Goal: Information Seeking & Learning: Learn about a topic

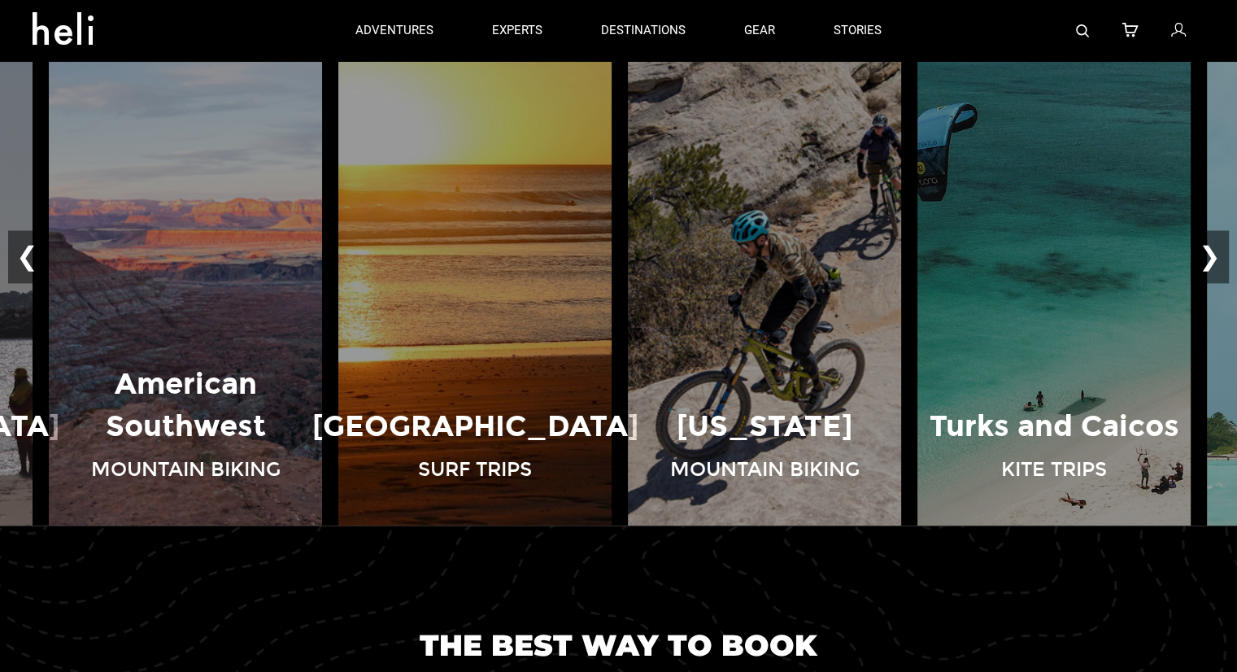
scroll to position [1187, 0]
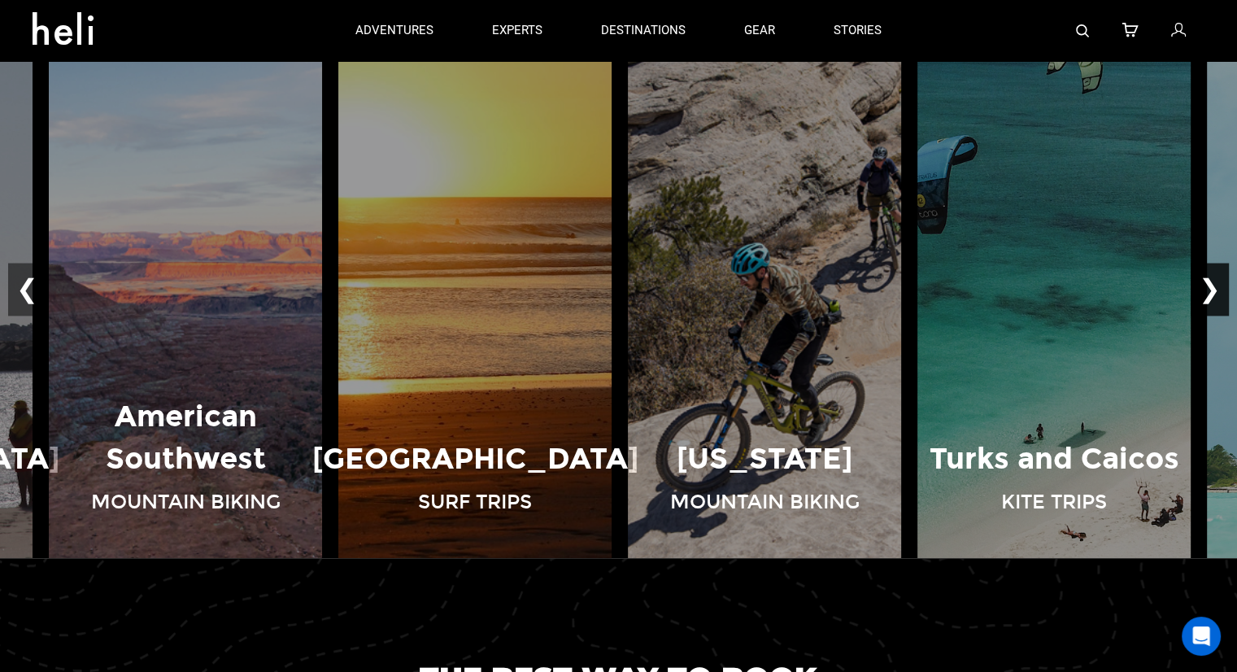
click at [1217, 284] on button "❯" at bounding box center [1209, 290] width 38 height 54
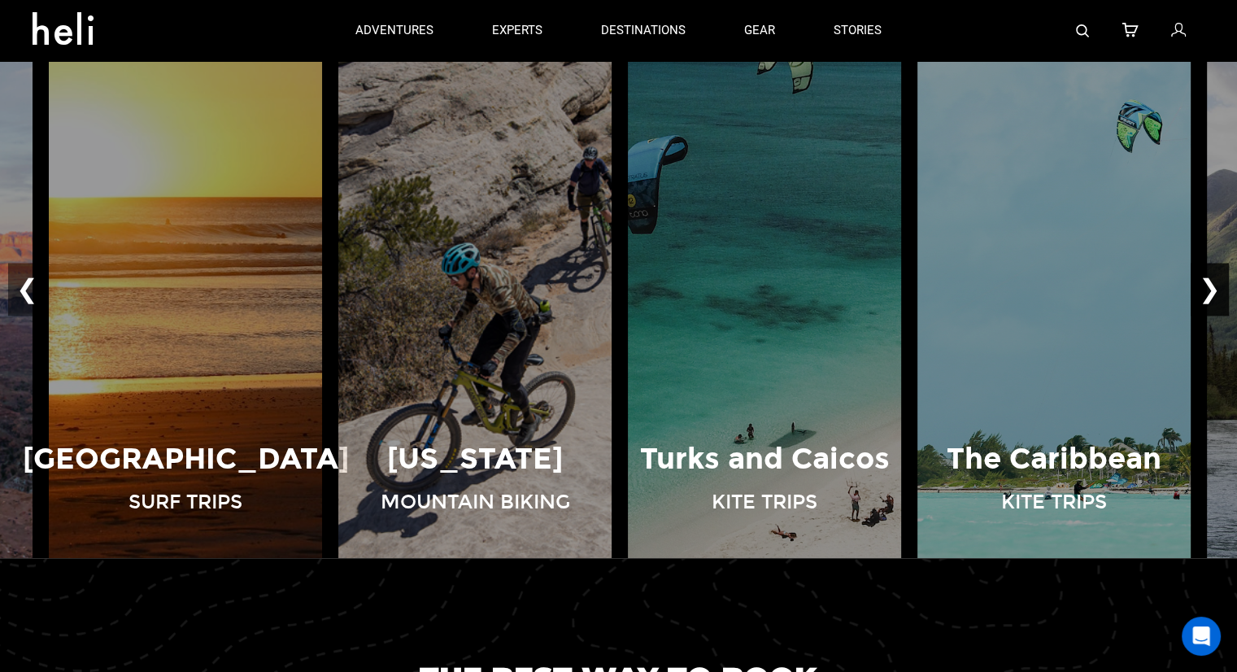
click at [1217, 284] on button "❯" at bounding box center [1209, 290] width 38 height 54
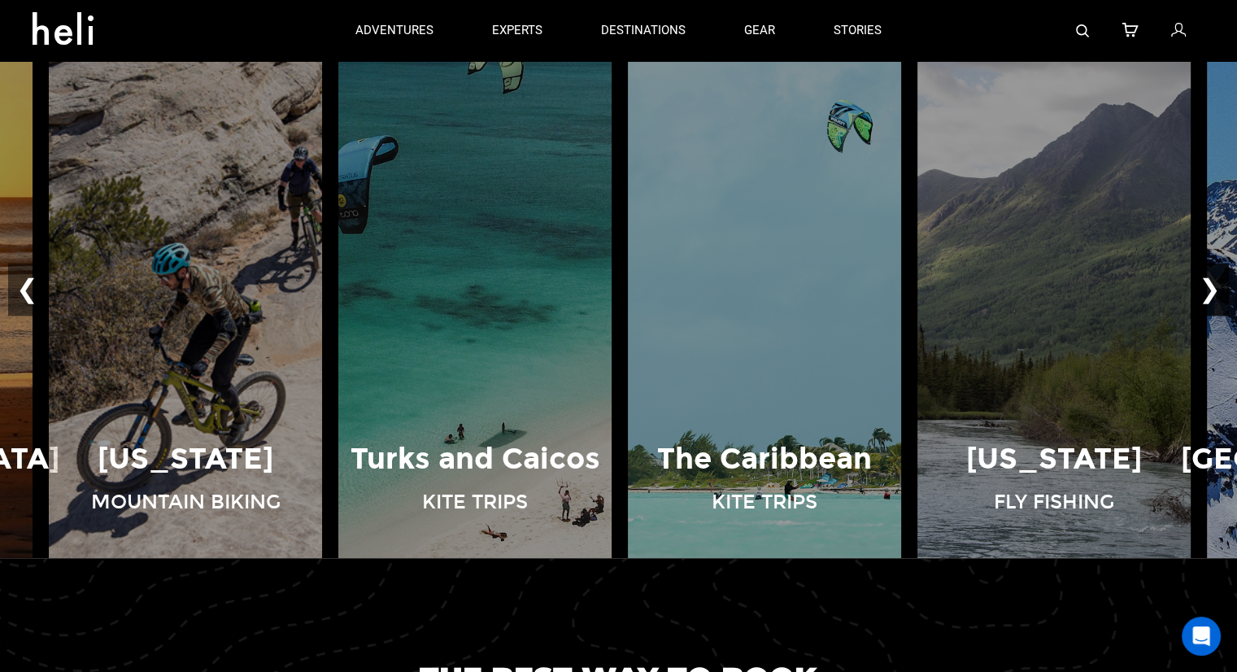
click at [1217, 284] on button "❯" at bounding box center [1209, 290] width 38 height 54
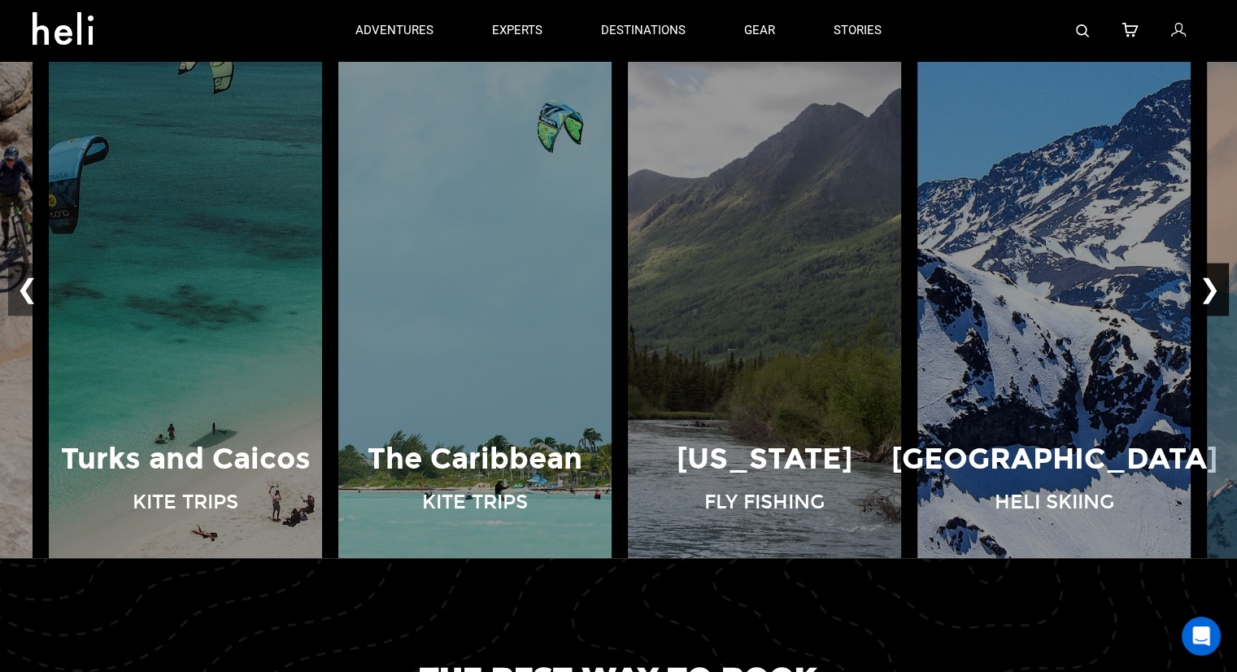
click at [1217, 284] on button "❯" at bounding box center [1209, 290] width 38 height 54
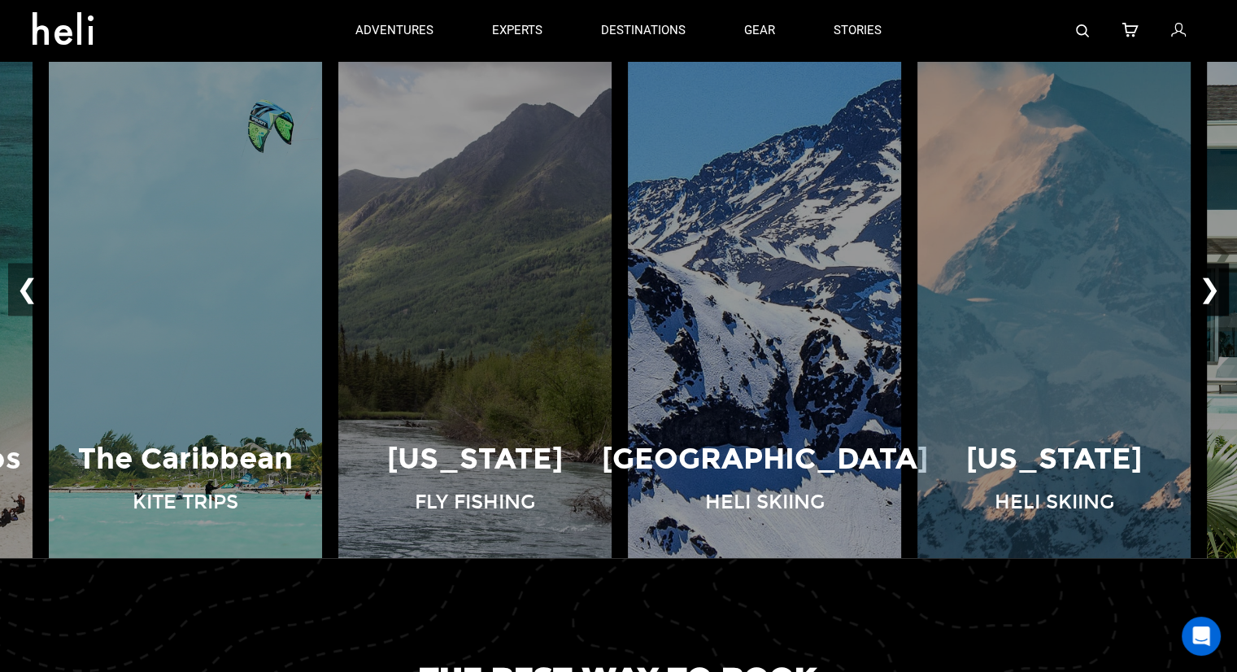
click at [1217, 284] on button "❯" at bounding box center [1209, 290] width 38 height 54
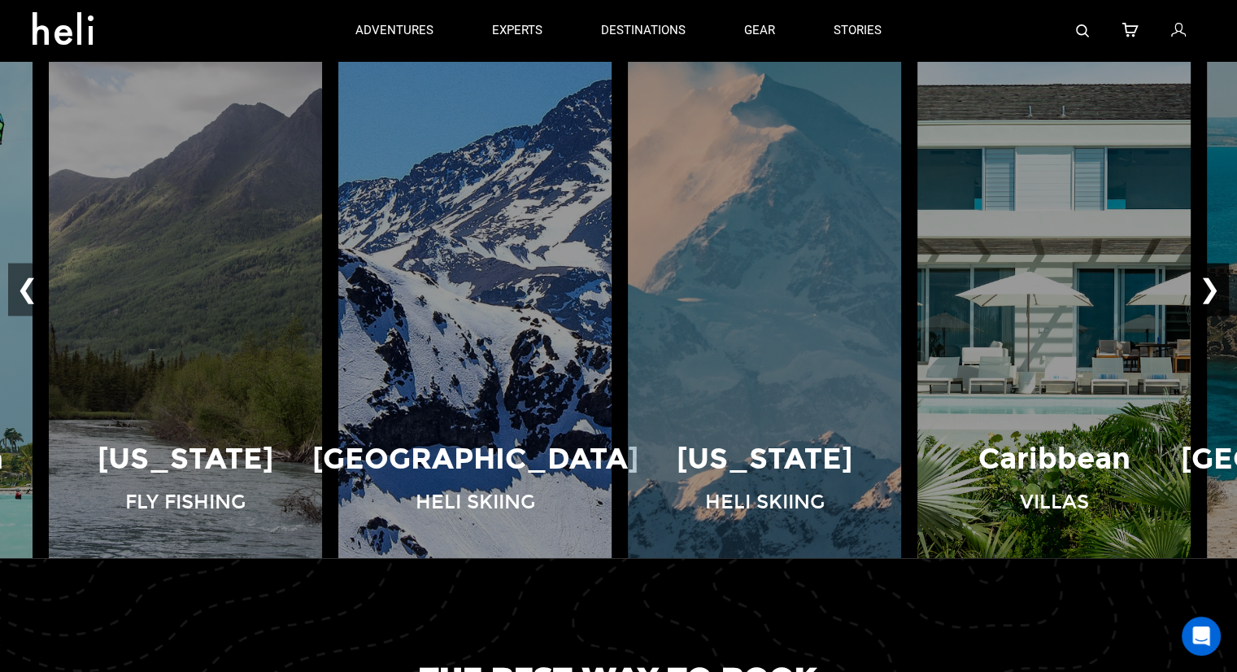
click at [1217, 284] on button "❯" at bounding box center [1209, 290] width 38 height 54
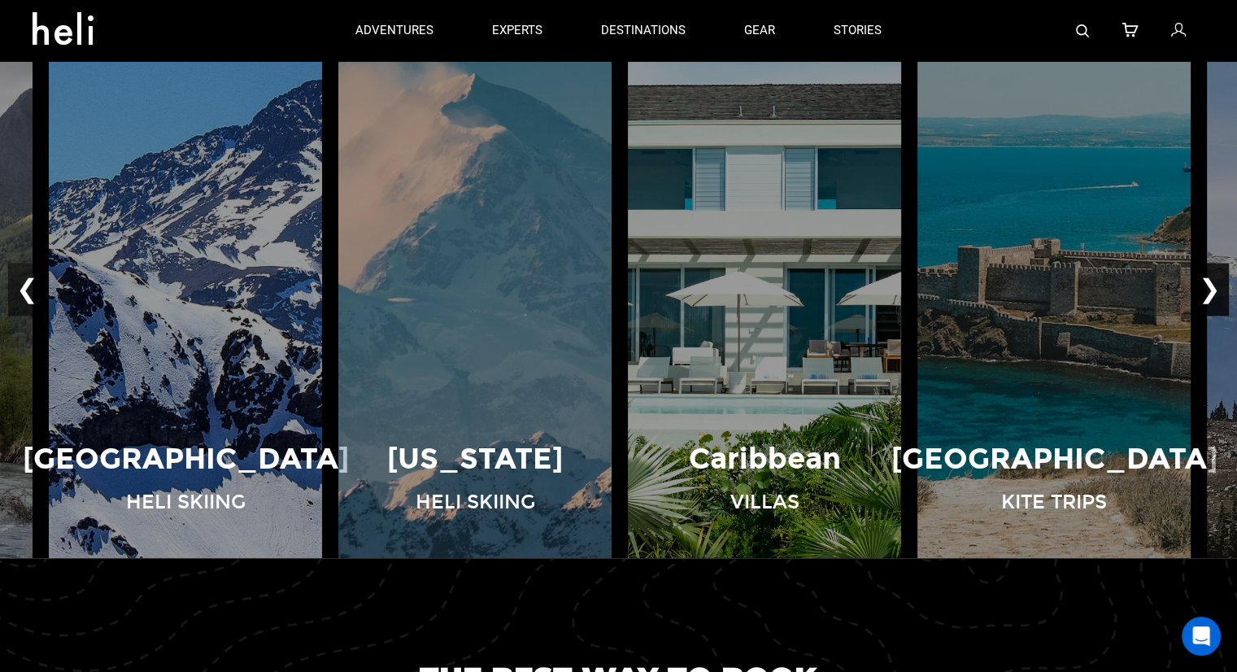
click at [1217, 284] on button "❯" at bounding box center [1209, 290] width 38 height 54
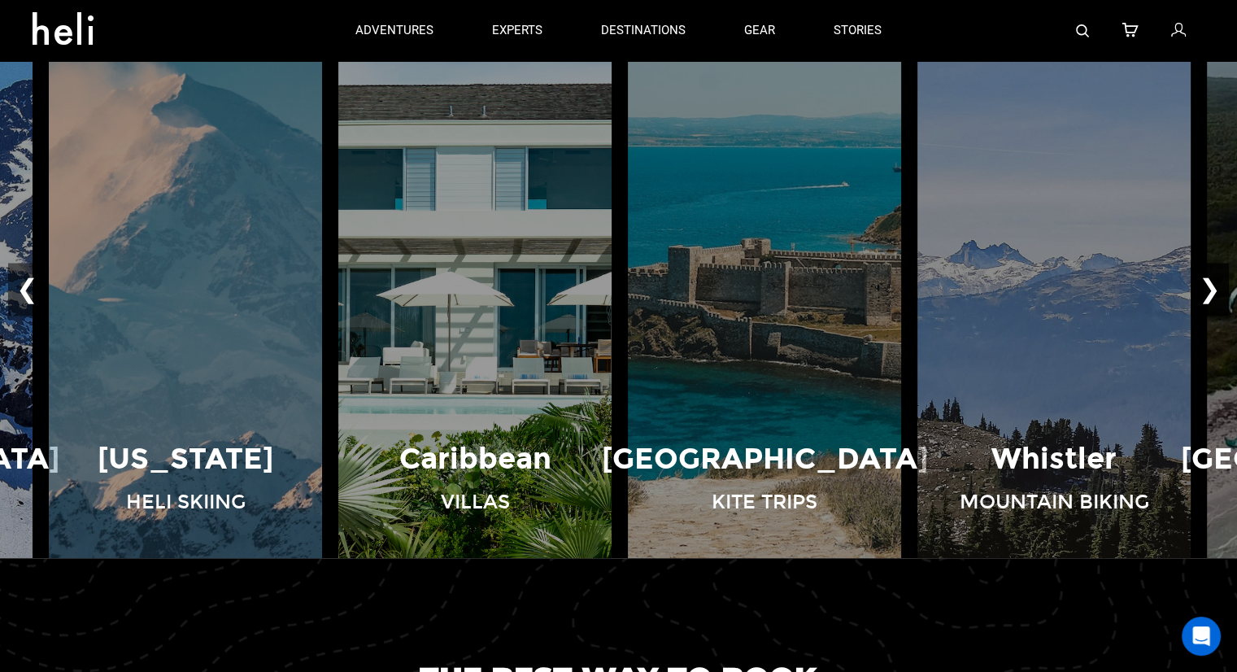
click at [1217, 284] on button "❯" at bounding box center [1209, 290] width 38 height 54
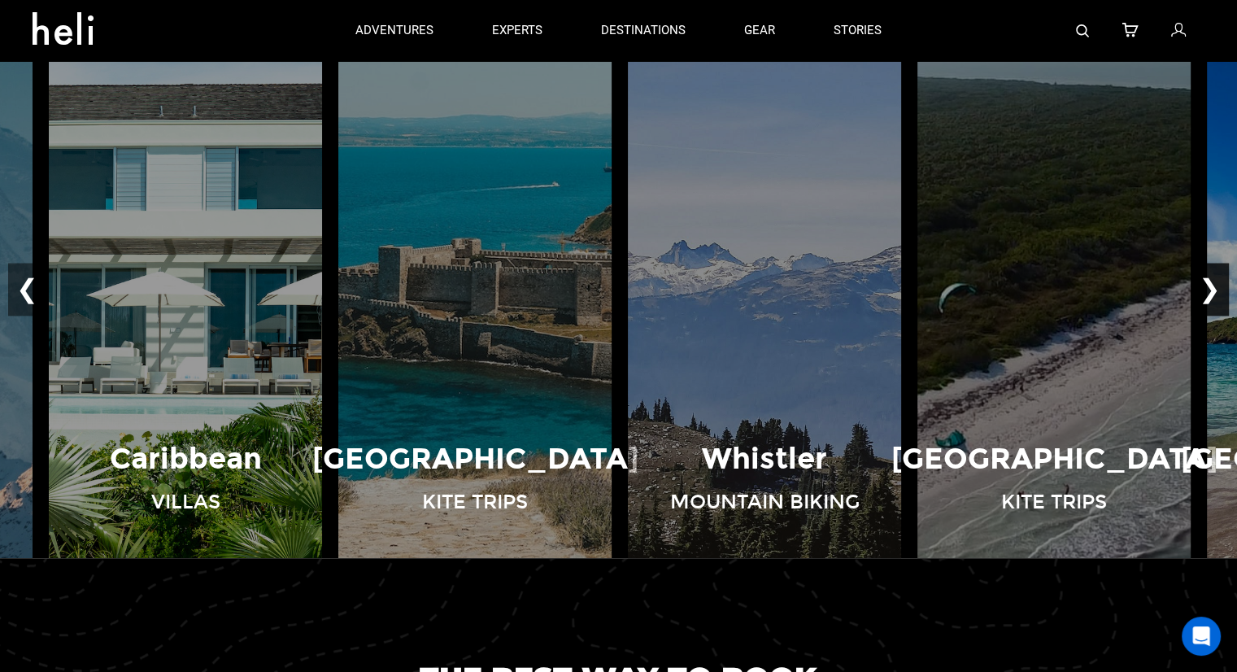
click at [1217, 284] on button "❯" at bounding box center [1209, 290] width 38 height 54
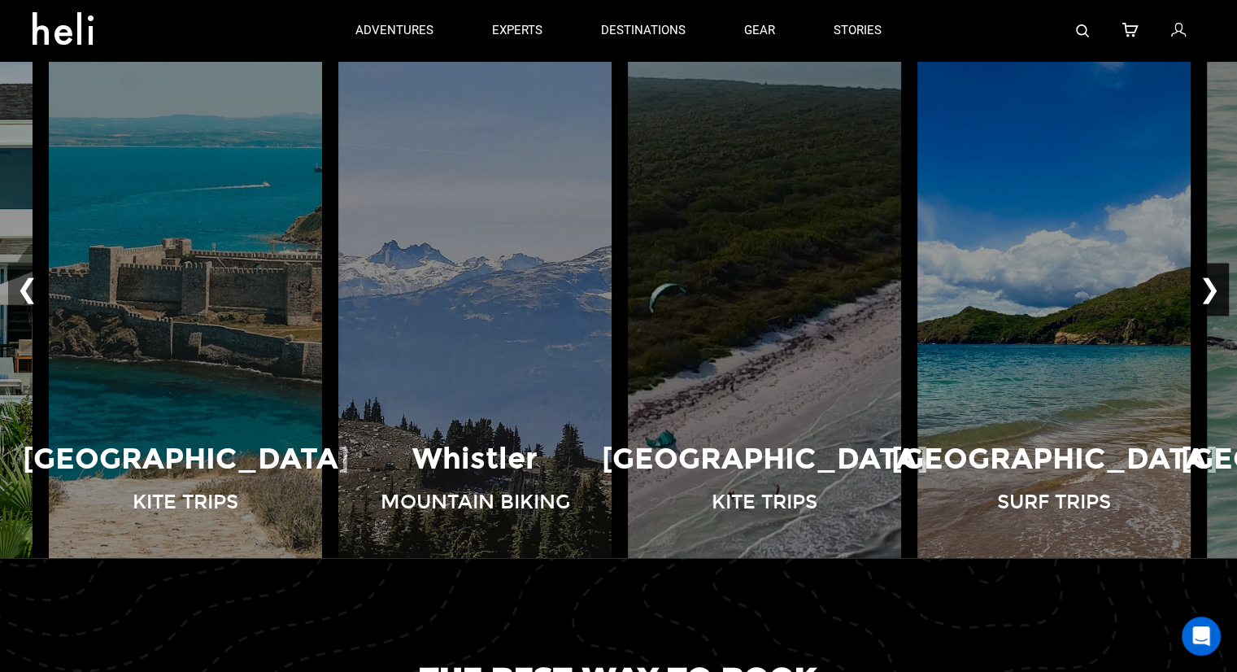
click at [1217, 284] on button "❯" at bounding box center [1209, 290] width 38 height 54
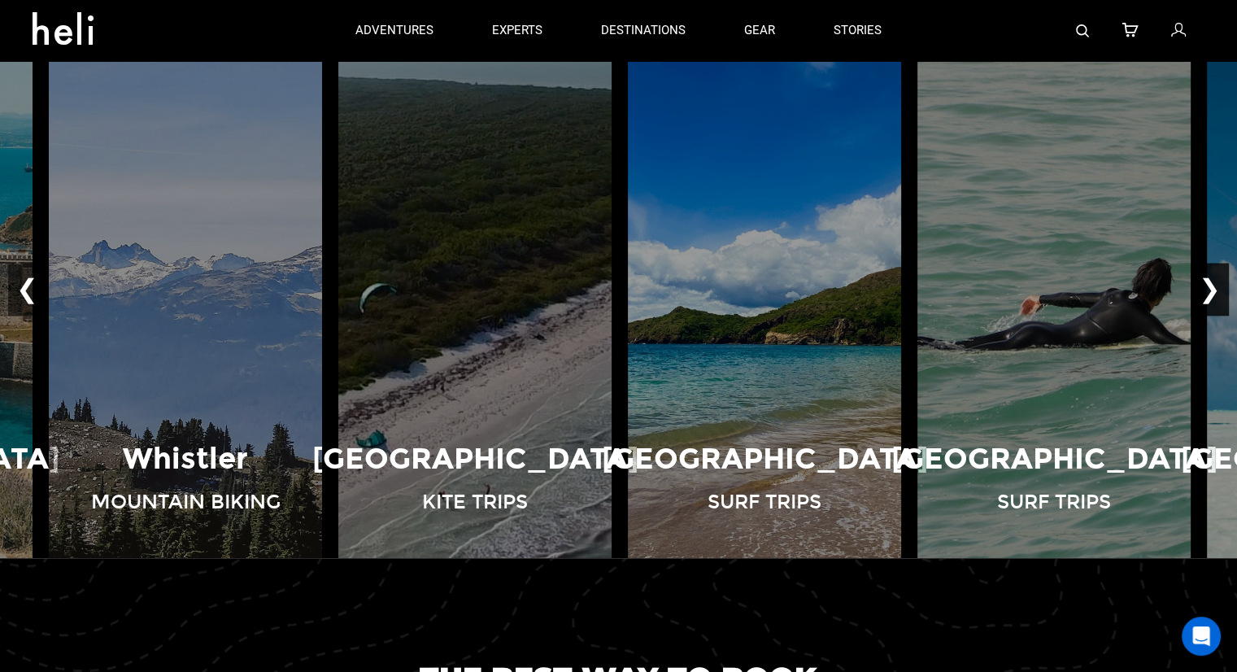
click at [1217, 284] on button "❯" at bounding box center [1209, 290] width 38 height 54
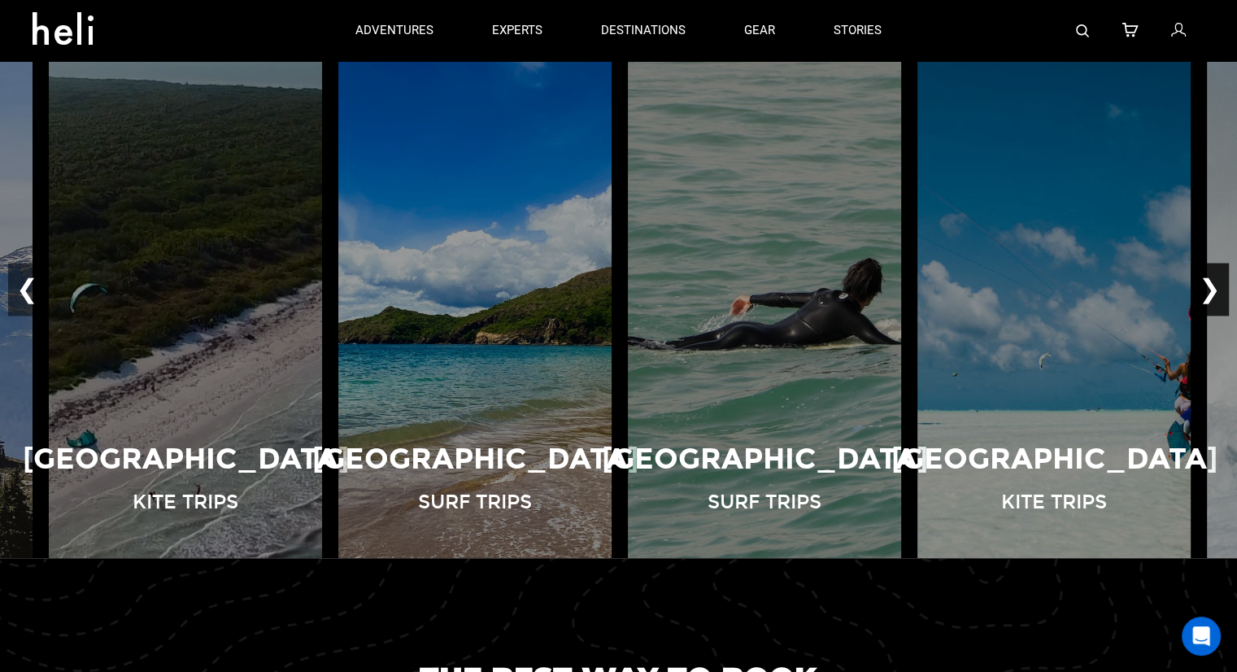
click at [1217, 284] on button "❯" at bounding box center [1209, 290] width 38 height 54
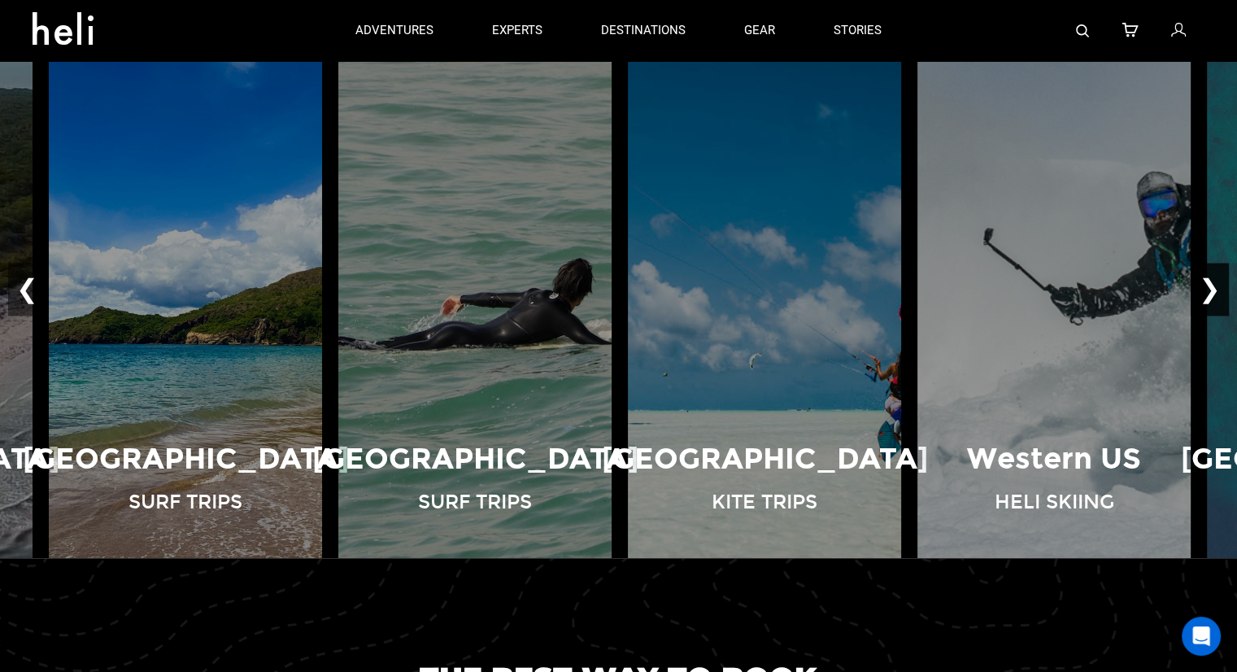
click at [1217, 284] on button "❯" at bounding box center [1209, 290] width 38 height 54
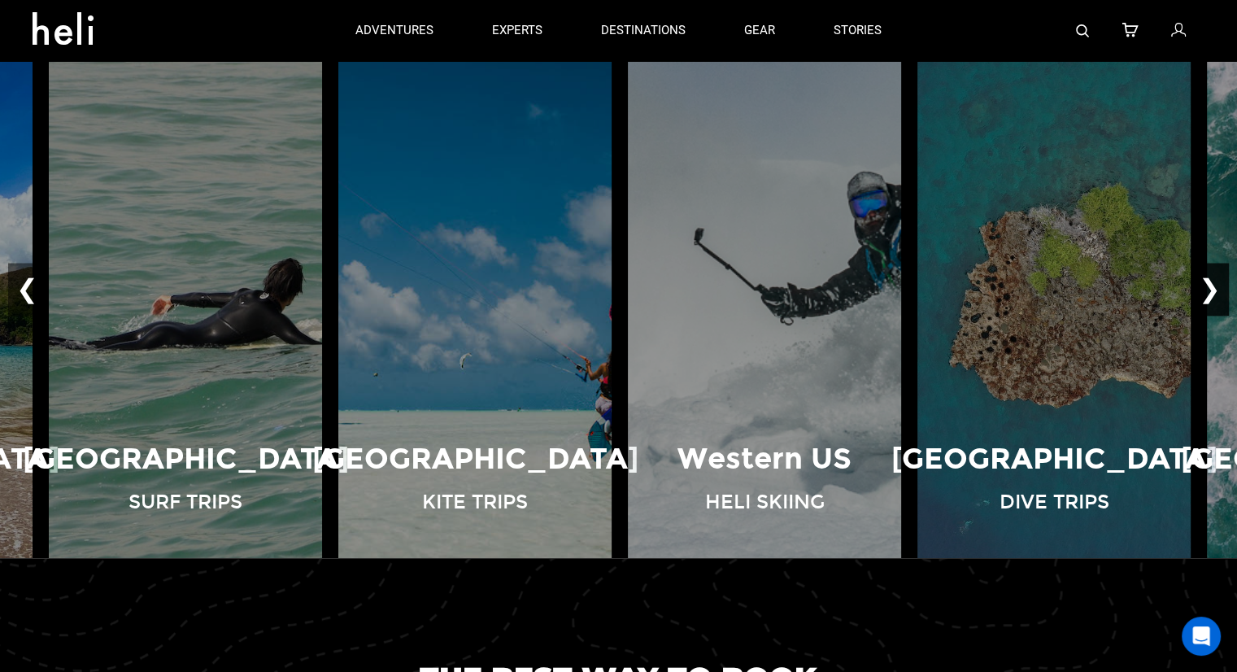
click at [1217, 284] on button "❯" at bounding box center [1209, 290] width 38 height 54
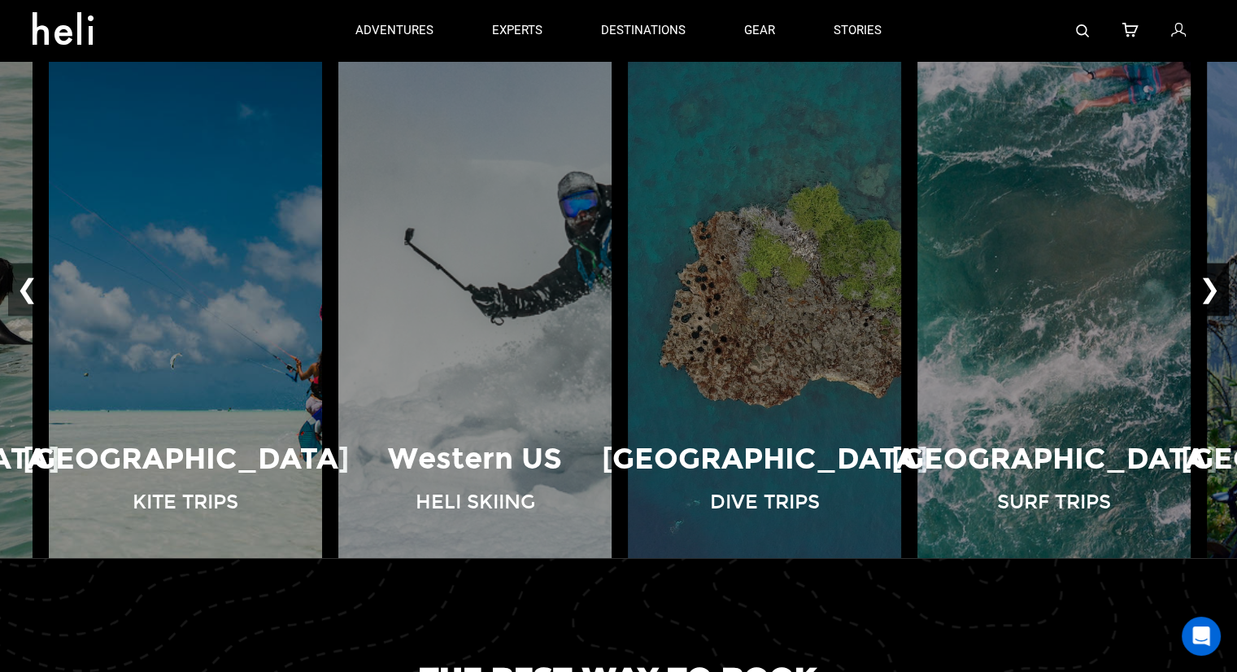
click at [1217, 283] on button "❯" at bounding box center [1209, 290] width 38 height 54
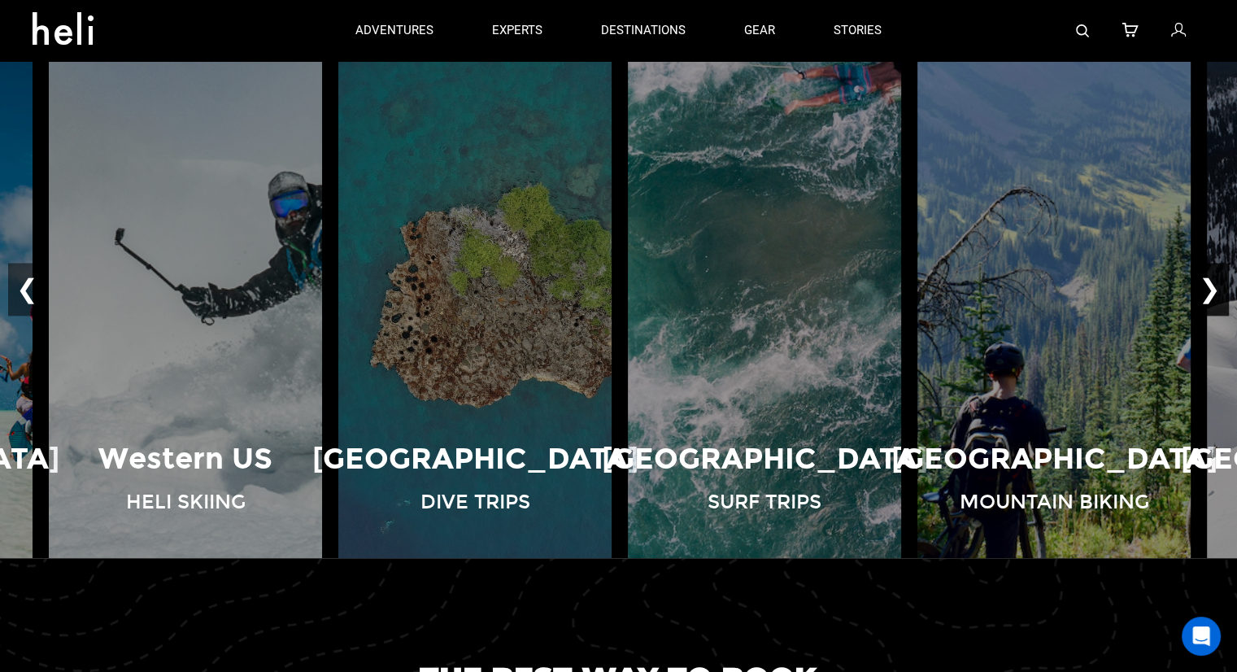
click at [1217, 283] on button "❯" at bounding box center [1209, 290] width 38 height 54
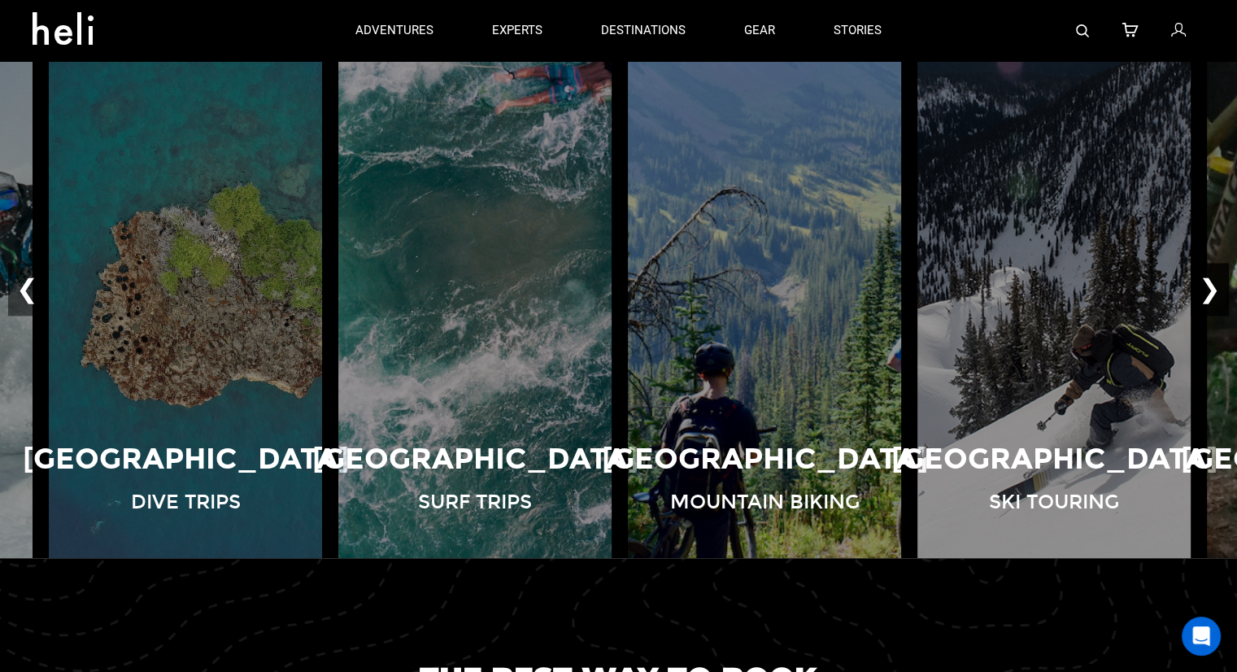
click at [1217, 283] on button "❯" at bounding box center [1209, 290] width 38 height 54
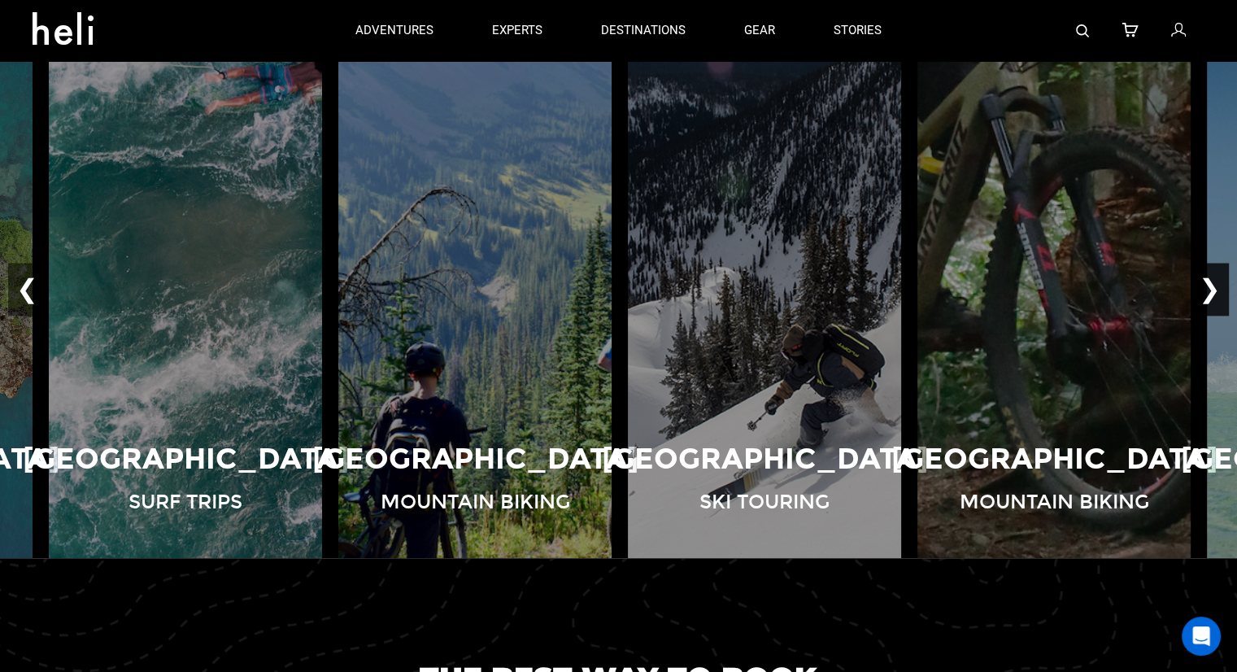
click at [1217, 283] on button "❯" at bounding box center [1209, 290] width 38 height 54
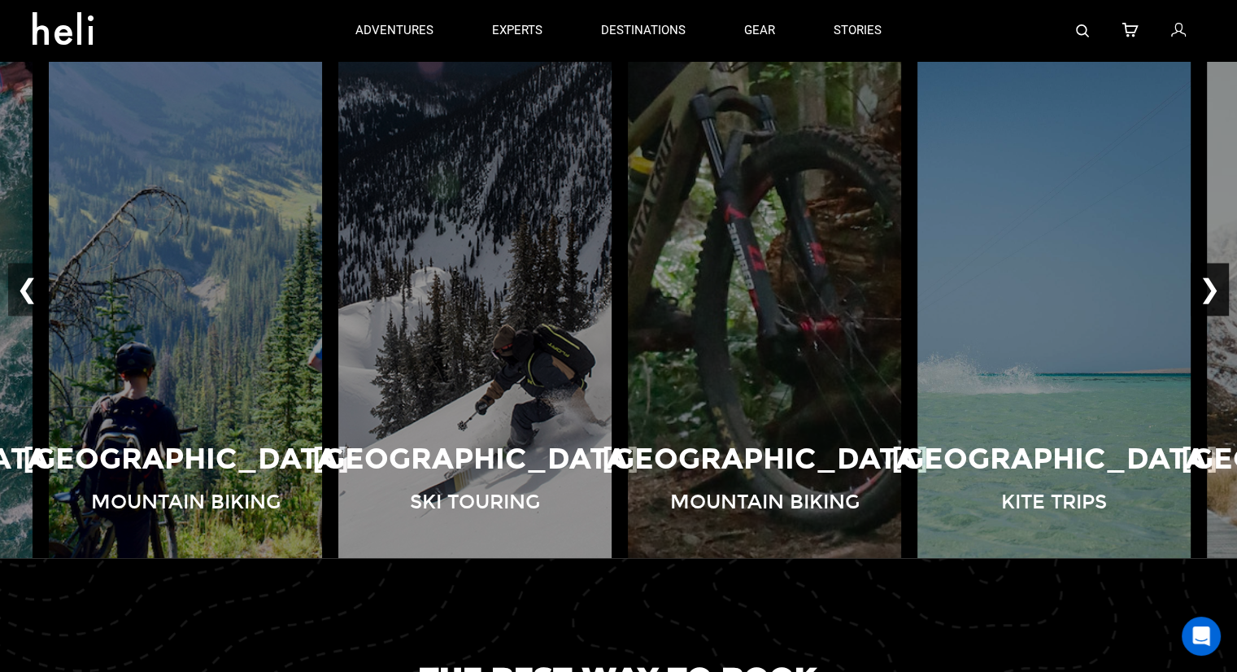
click at [1217, 283] on button "❯" at bounding box center [1209, 290] width 38 height 54
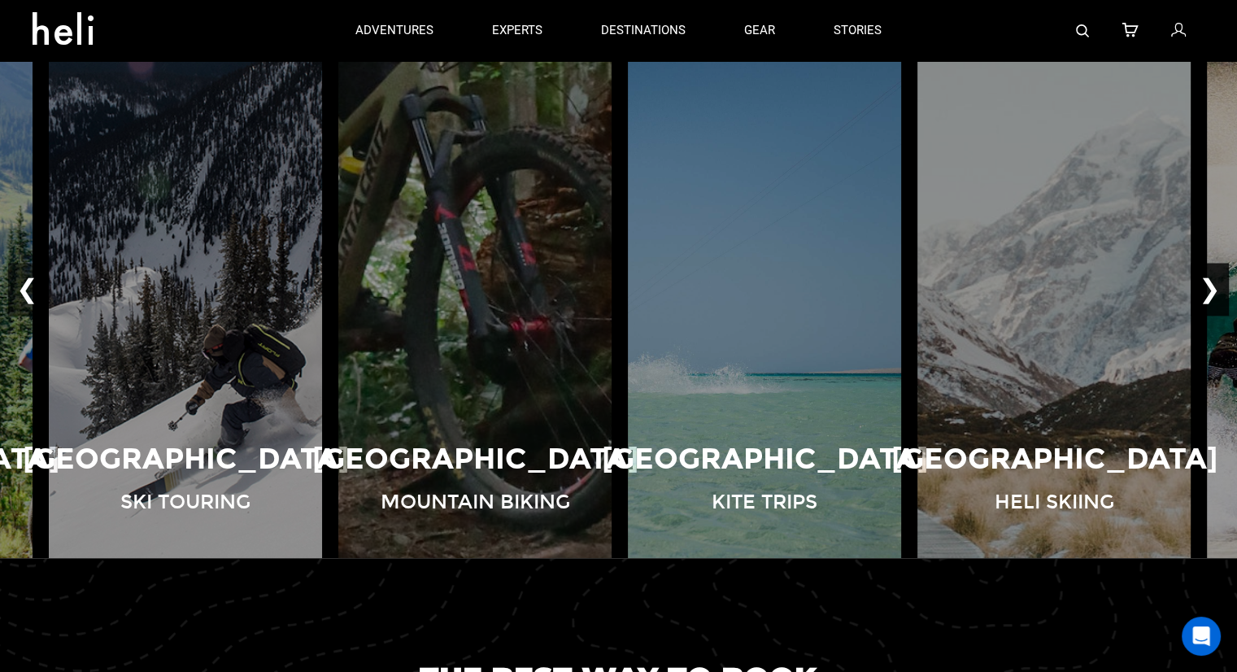
click at [1217, 283] on button "❯" at bounding box center [1209, 290] width 38 height 54
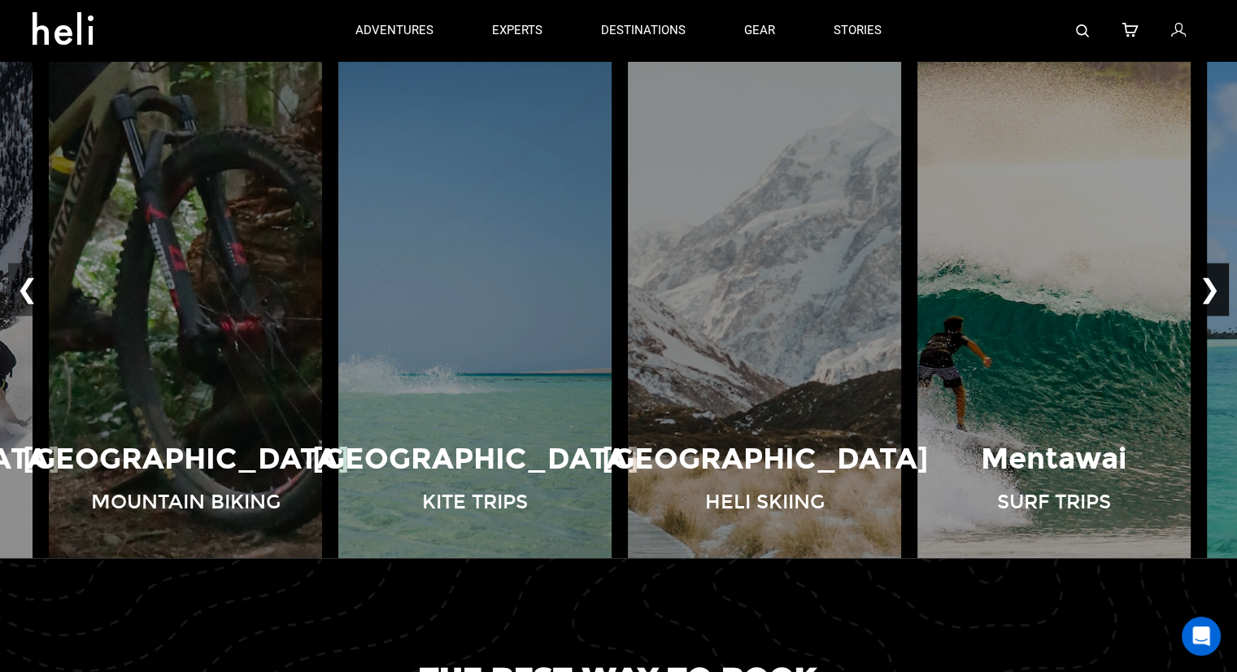
click at [1217, 283] on button "❯" at bounding box center [1209, 290] width 38 height 54
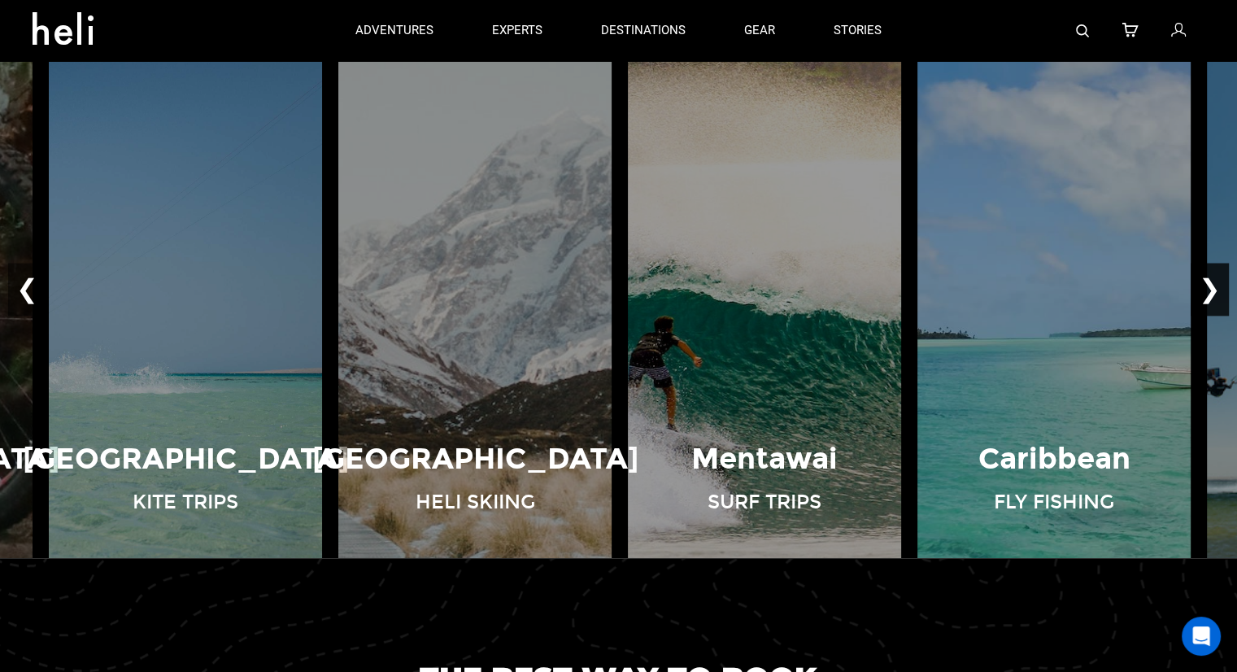
click at [1217, 283] on button "❯" at bounding box center [1209, 290] width 38 height 54
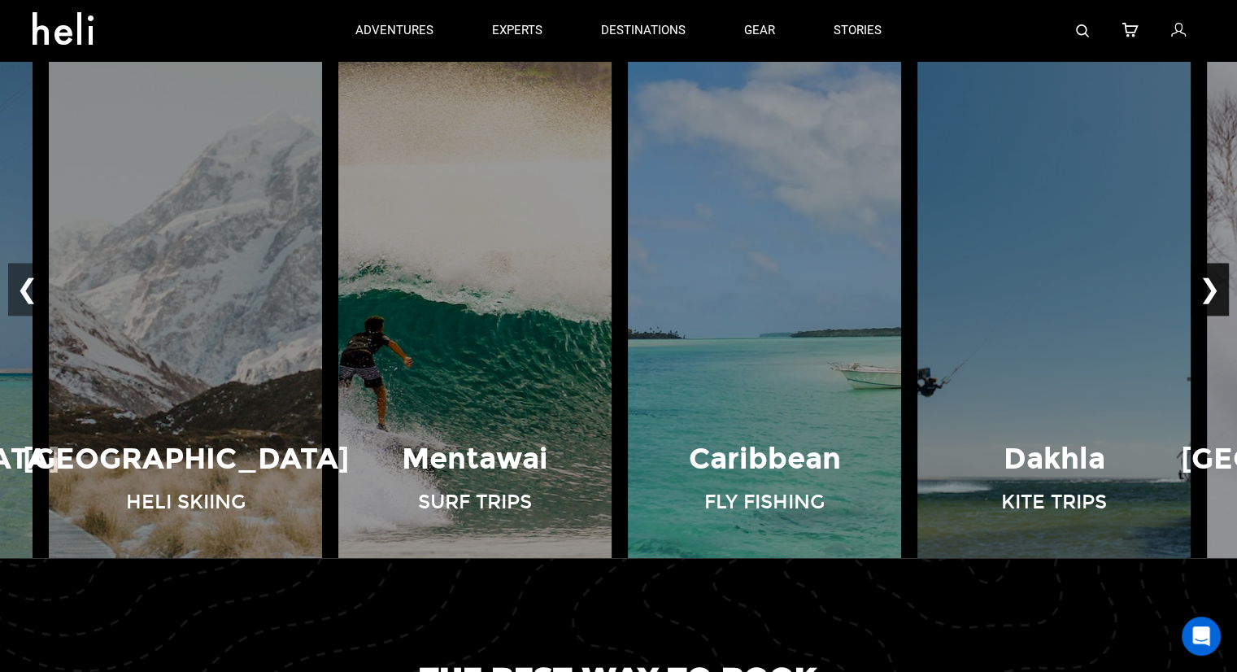
click at [1217, 283] on button "❯" at bounding box center [1209, 290] width 38 height 54
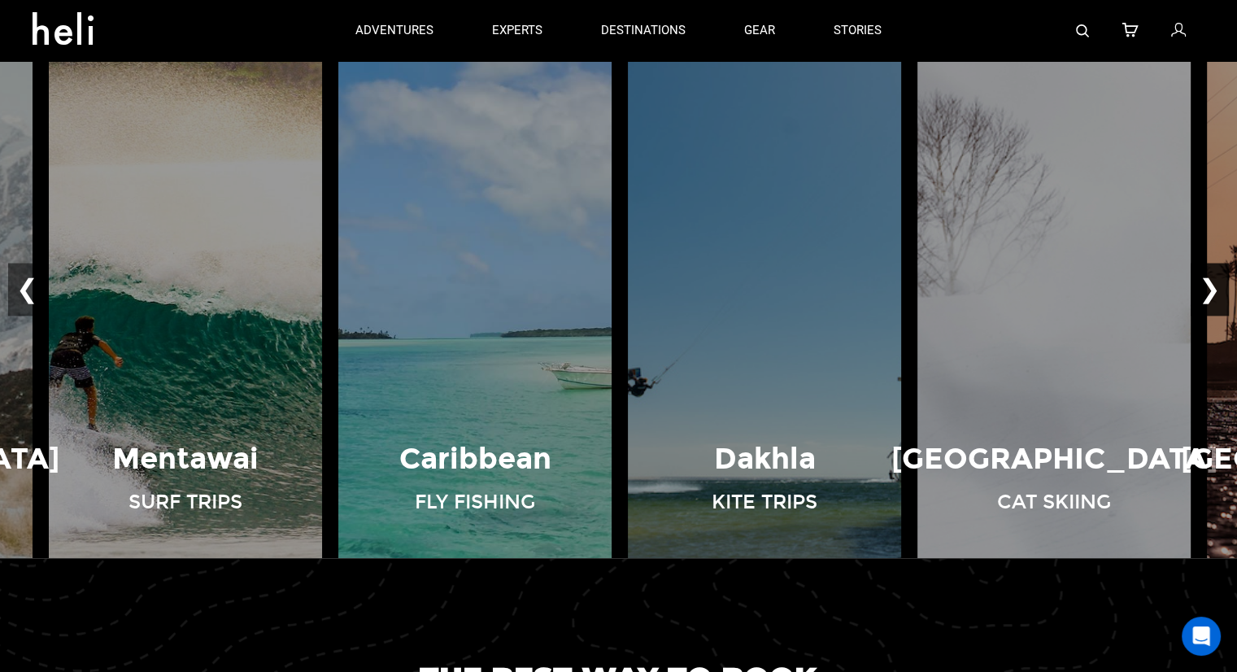
click at [1217, 283] on button "❯" at bounding box center [1209, 290] width 38 height 54
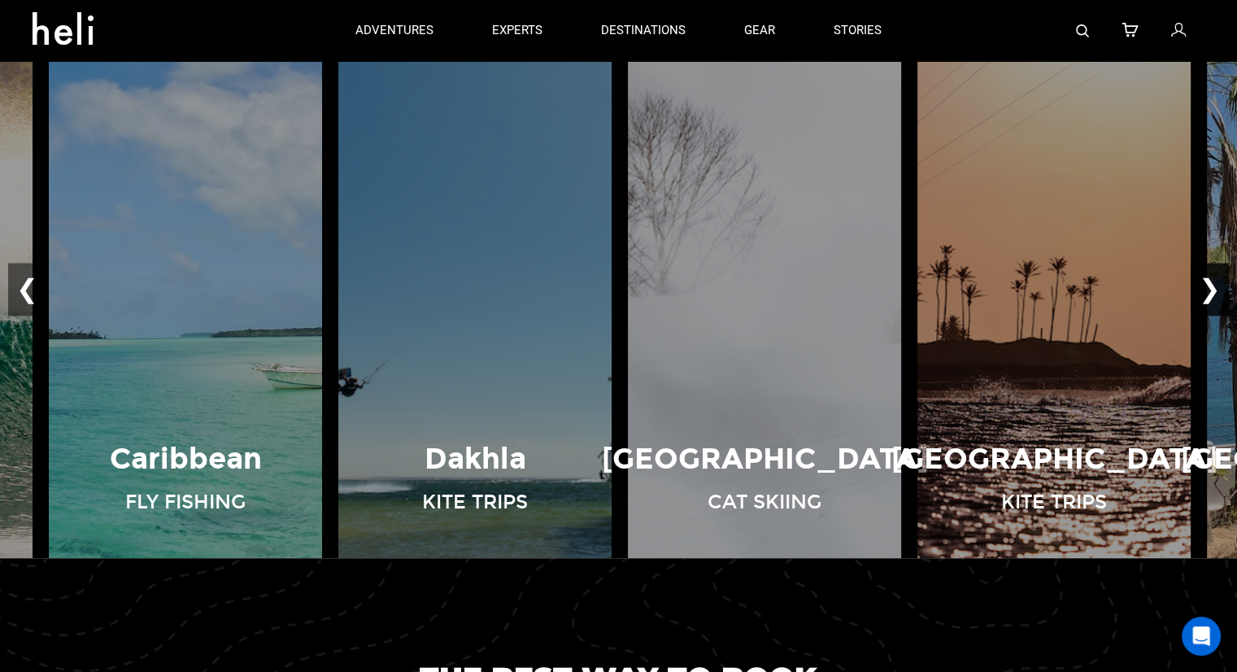
click at [1217, 283] on button "❯" at bounding box center [1209, 290] width 38 height 54
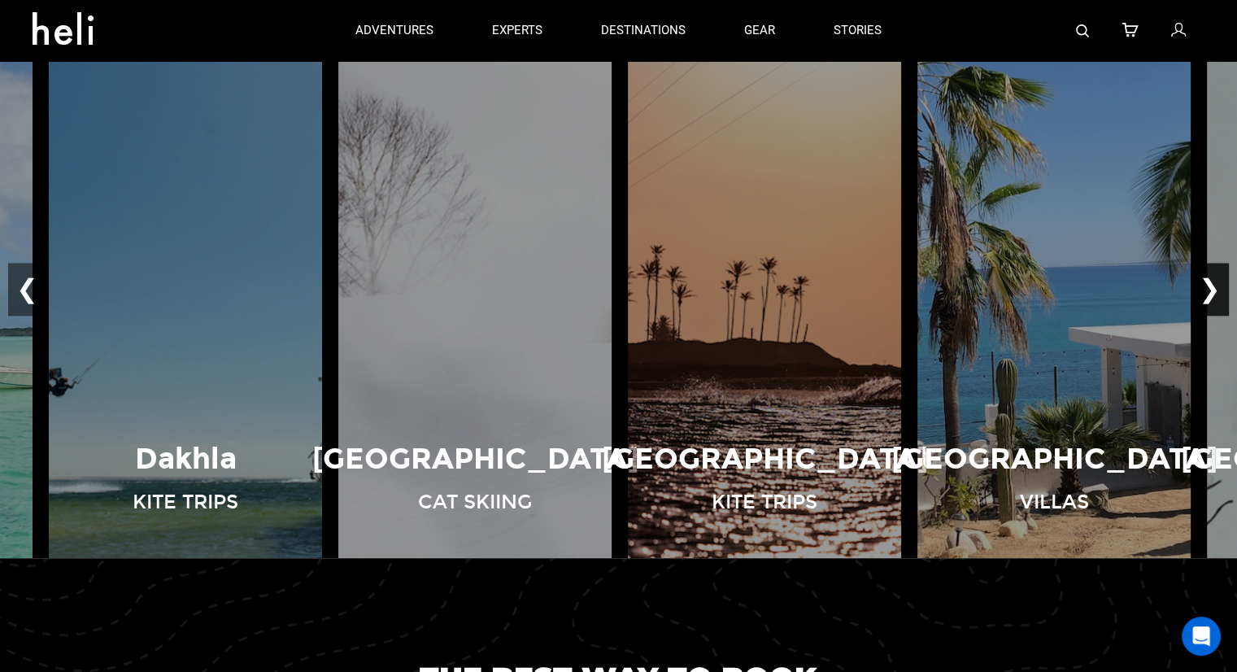
click at [1217, 283] on button "❯" at bounding box center [1209, 290] width 38 height 54
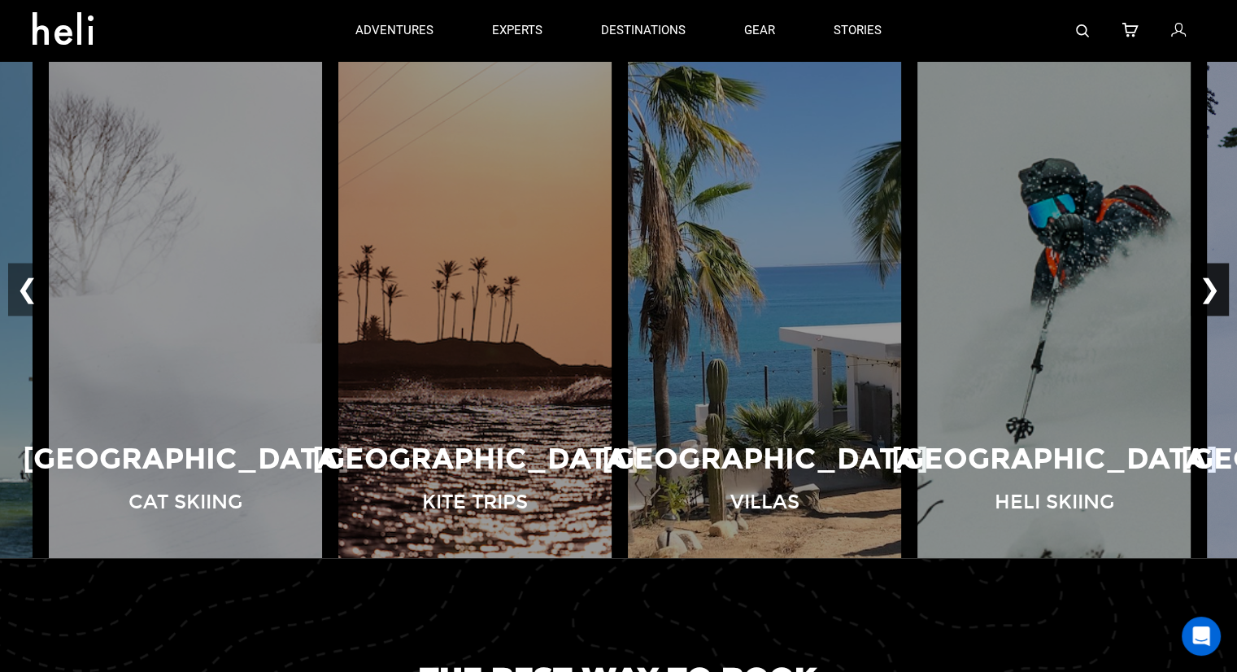
click at [1217, 283] on button "❯" at bounding box center [1209, 290] width 38 height 54
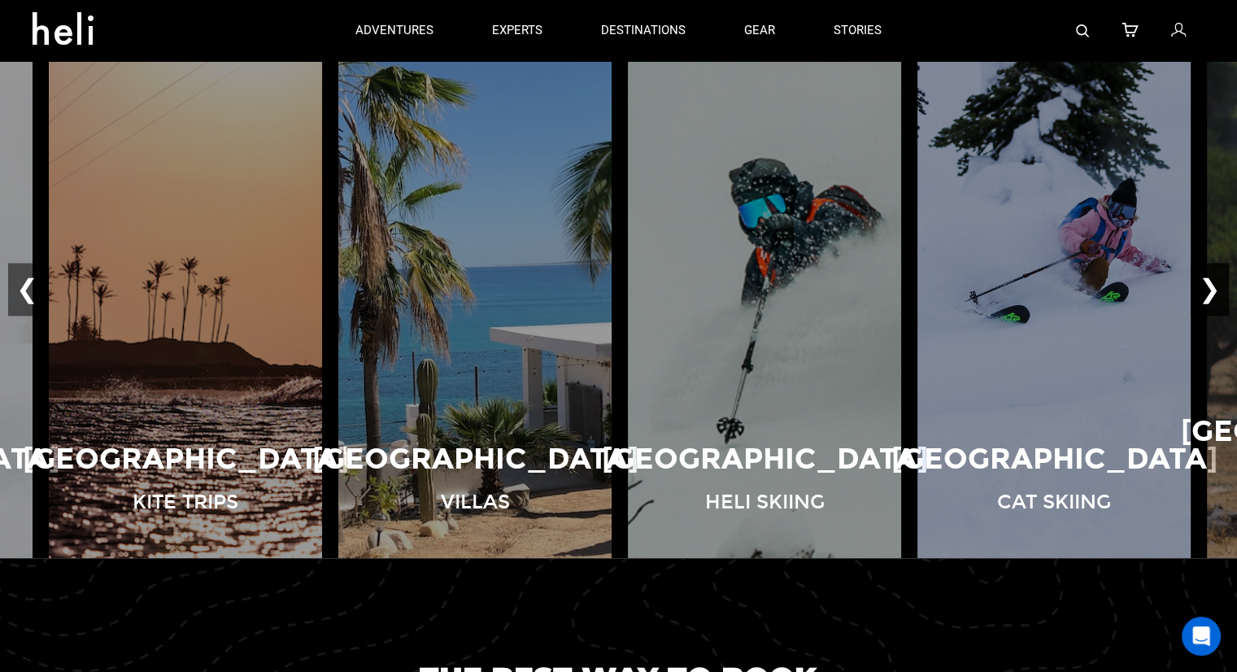
click at [1217, 283] on button "❯" at bounding box center [1209, 290] width 38 height 54
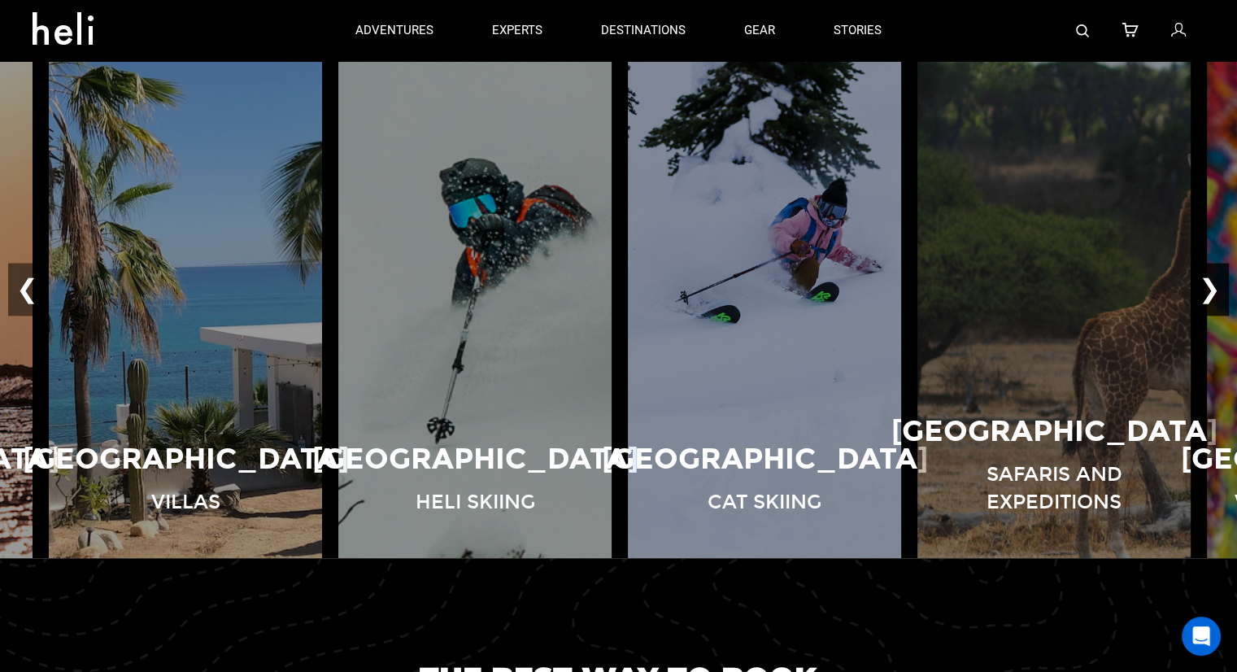
click at [1217, 283] on button "❯" at bounding box center [1209, 290] width 38 height 54
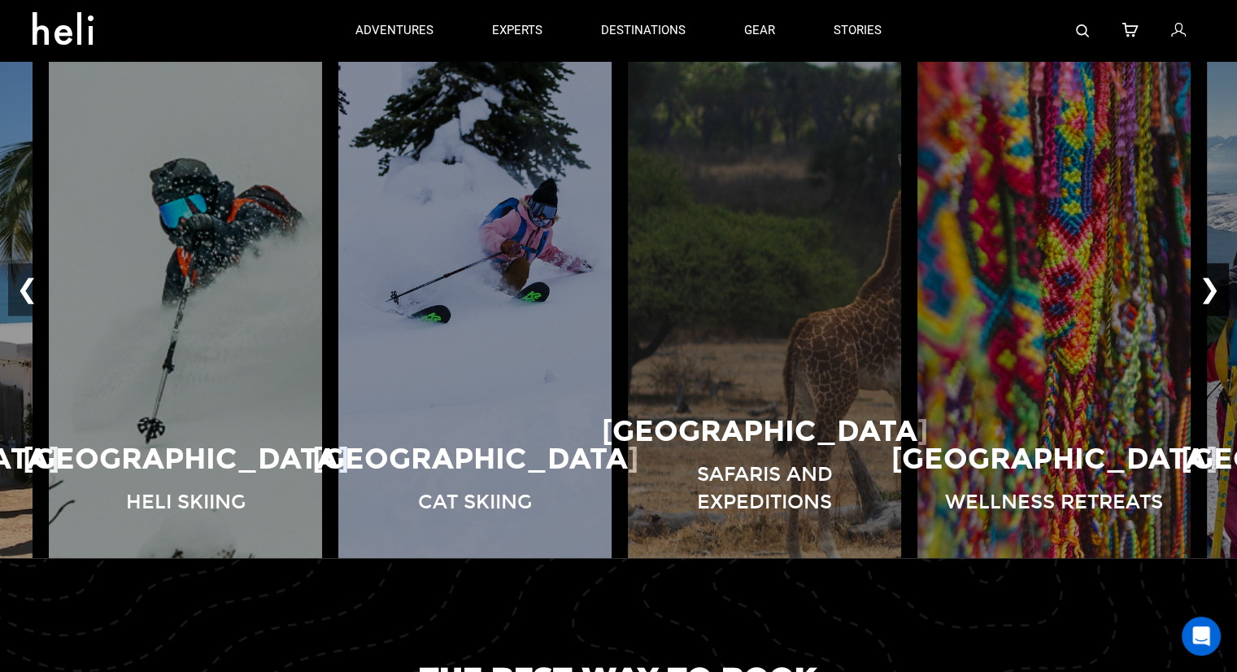
click at [1217, 283] on button "❯" at bounding box center [1209, 290] width 38 height 54
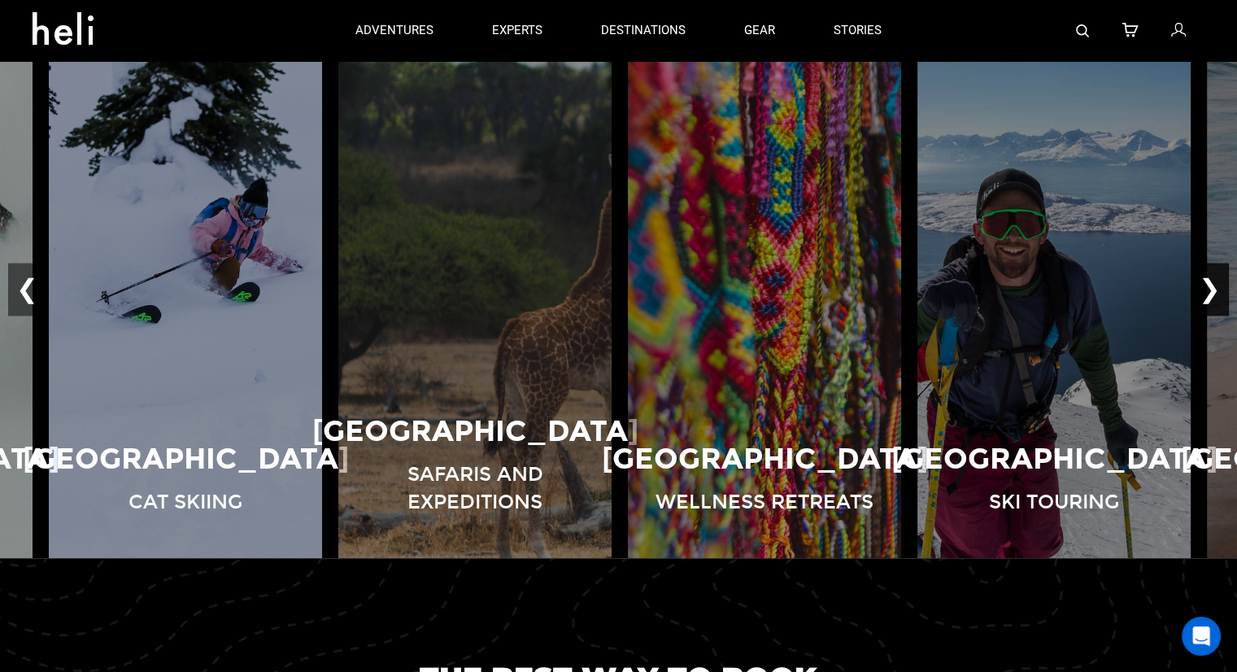
click at [1217, 283] on button "❯" at bounding box center [1209, 290] width 38 height 54
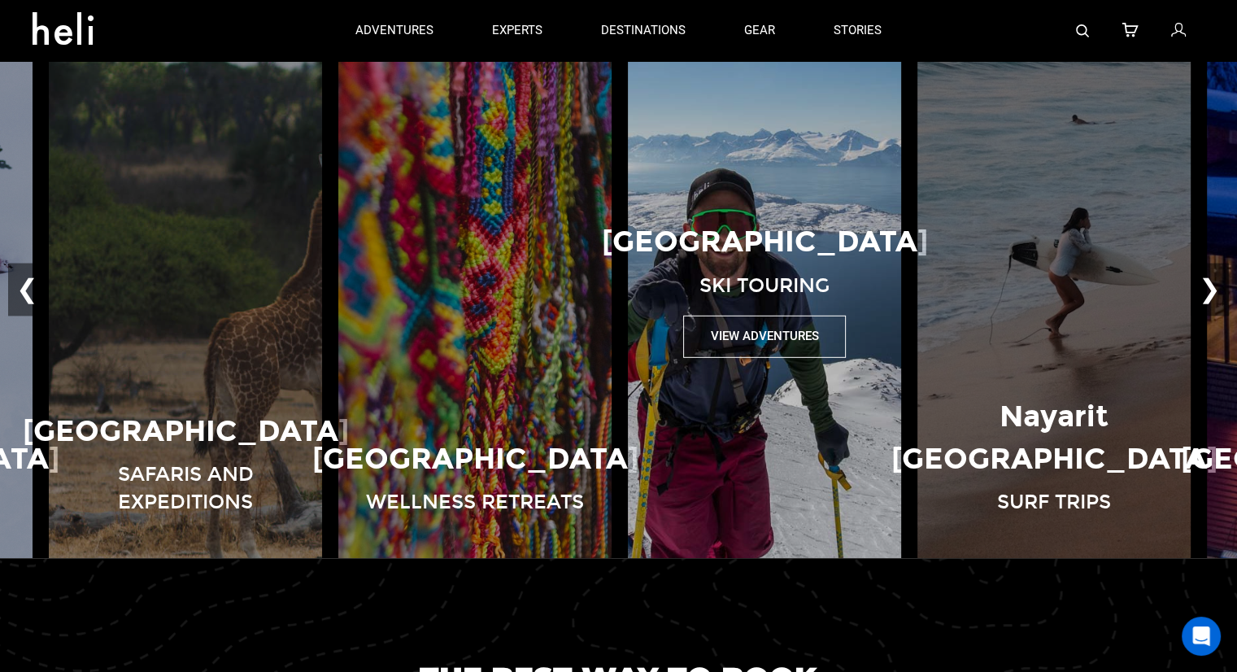
click at [738, 237] on p "[GEOGRAPHIC_DATA]" at bounding box center [765, 241] width 326 height 41
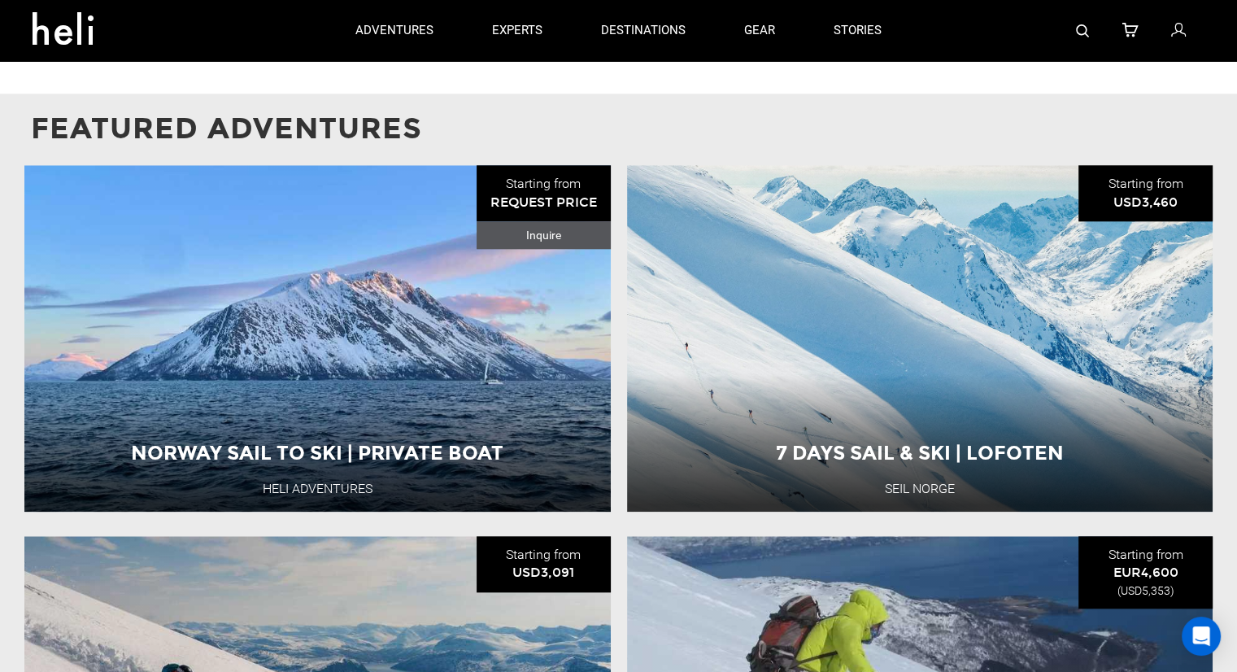
scroll to position [1483, 0]
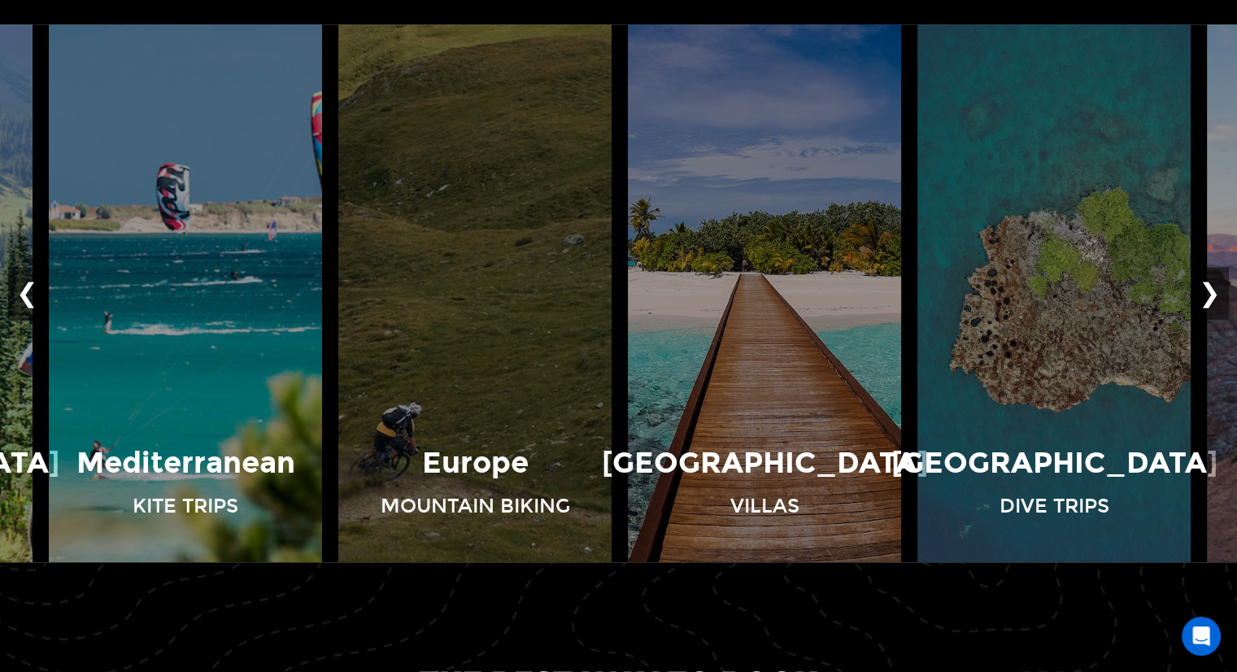
scroll to position [1186, 0]
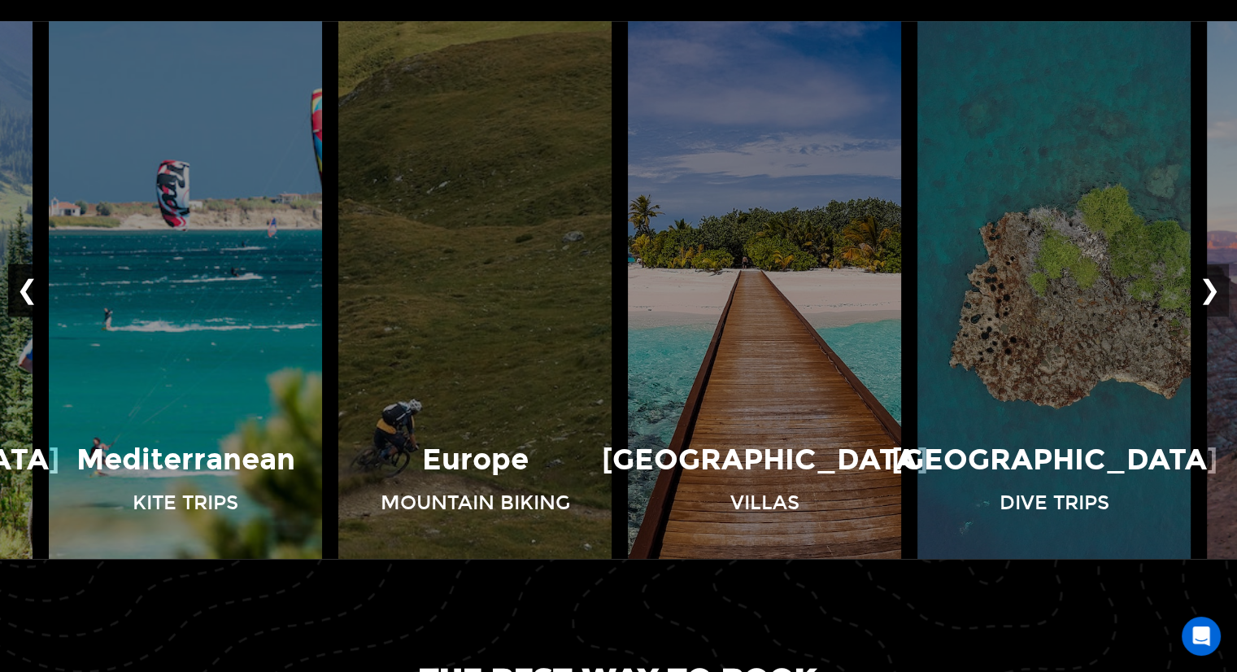
click at [28, 282] on button "❮" at bounding box center [27, 290] width 38 height 54
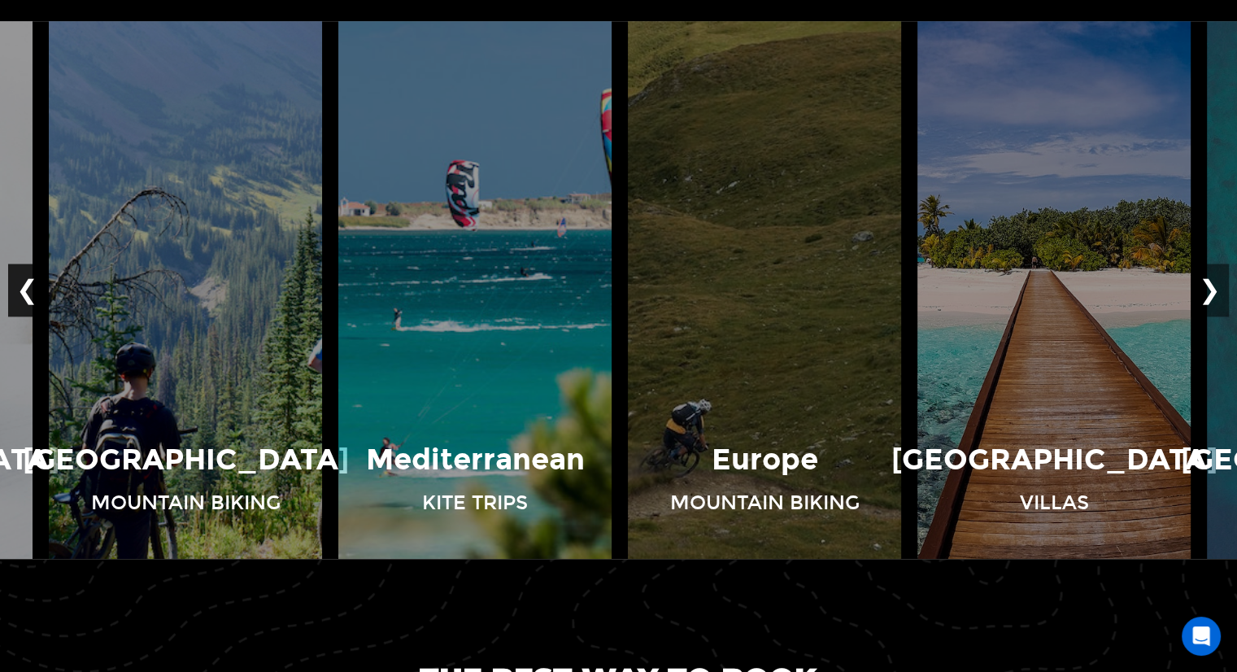
click at [28, 282] on button "❮" at bounding box center [27, 290] width 38 height 54
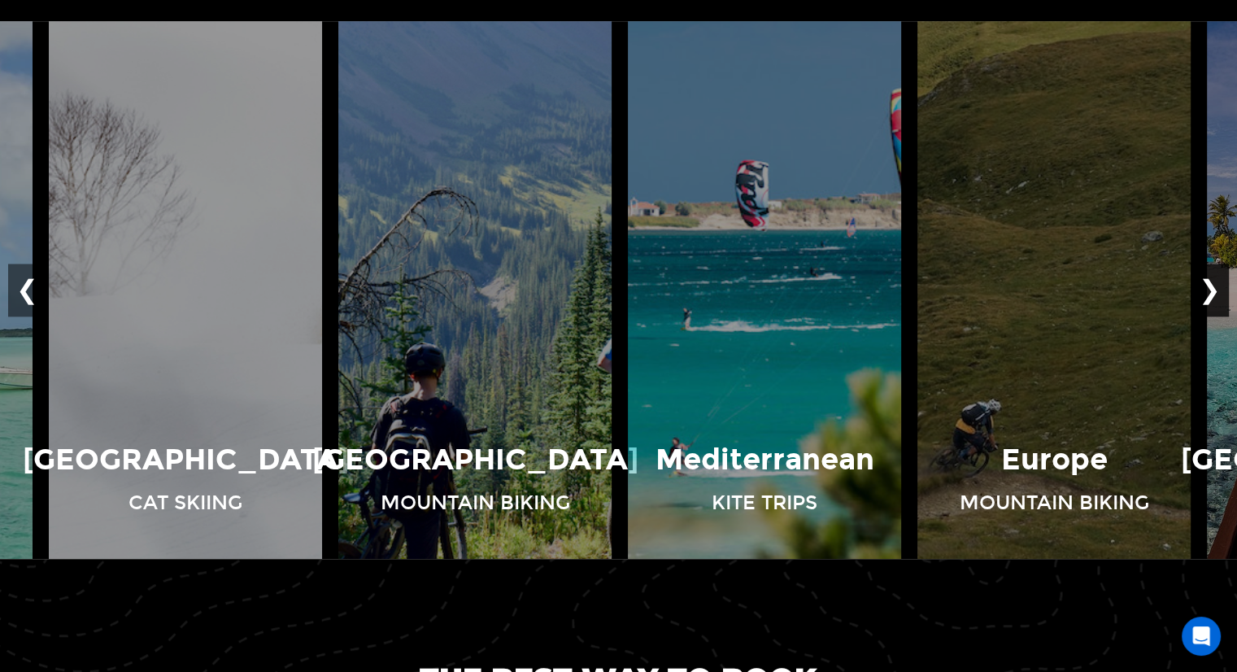
click at [1213, 289] on button "❯" at bounding box center [1209, 290] width 38 height 54
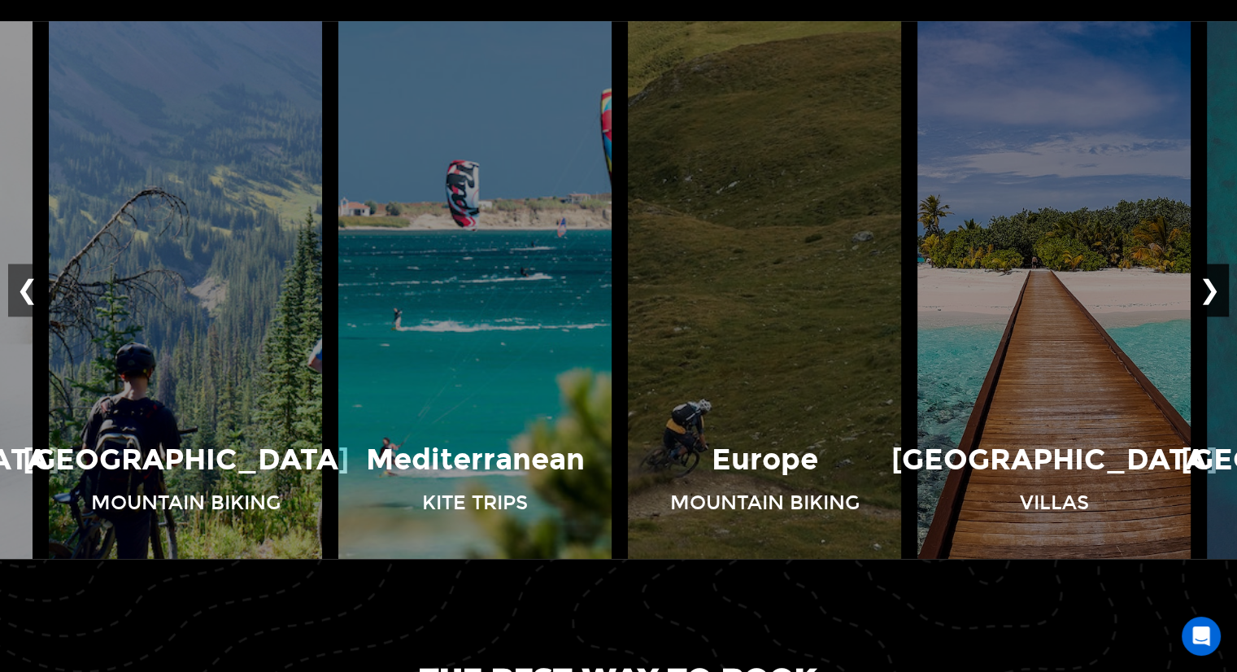
click at [1213, 289] on button "❯" at bounding box center [1209, 290] width 38 height 54
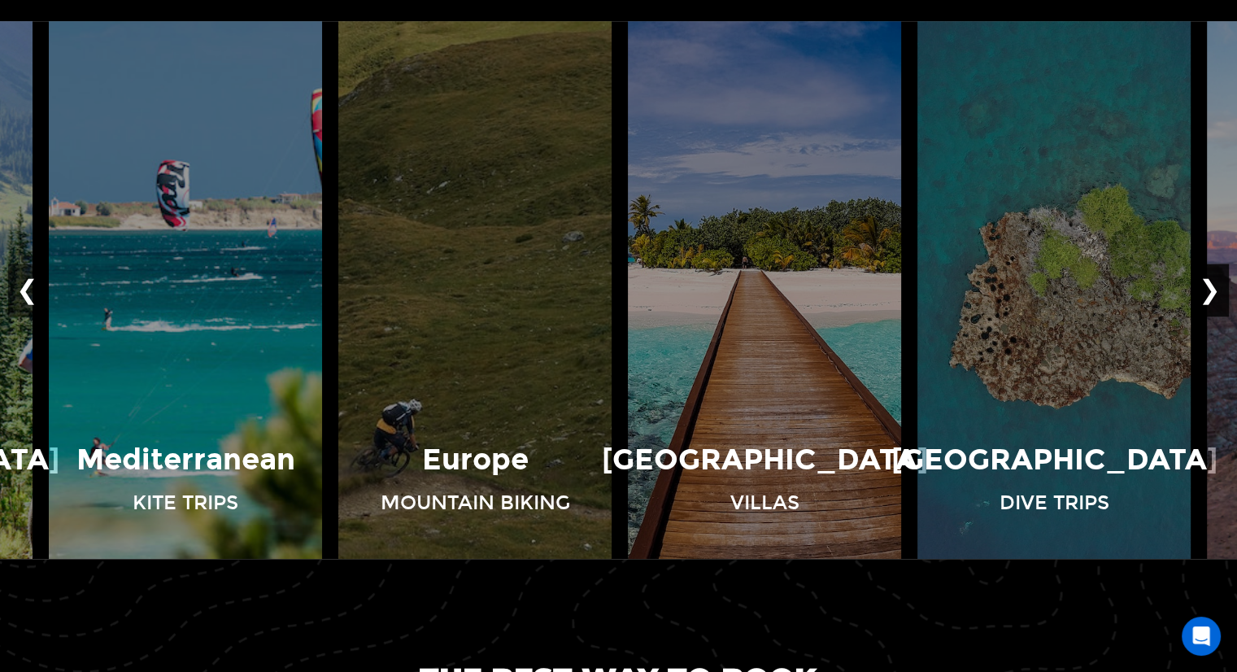
click at [1213, 289] on button "❯" at bounding box center [1209, 290] width 38 height 54
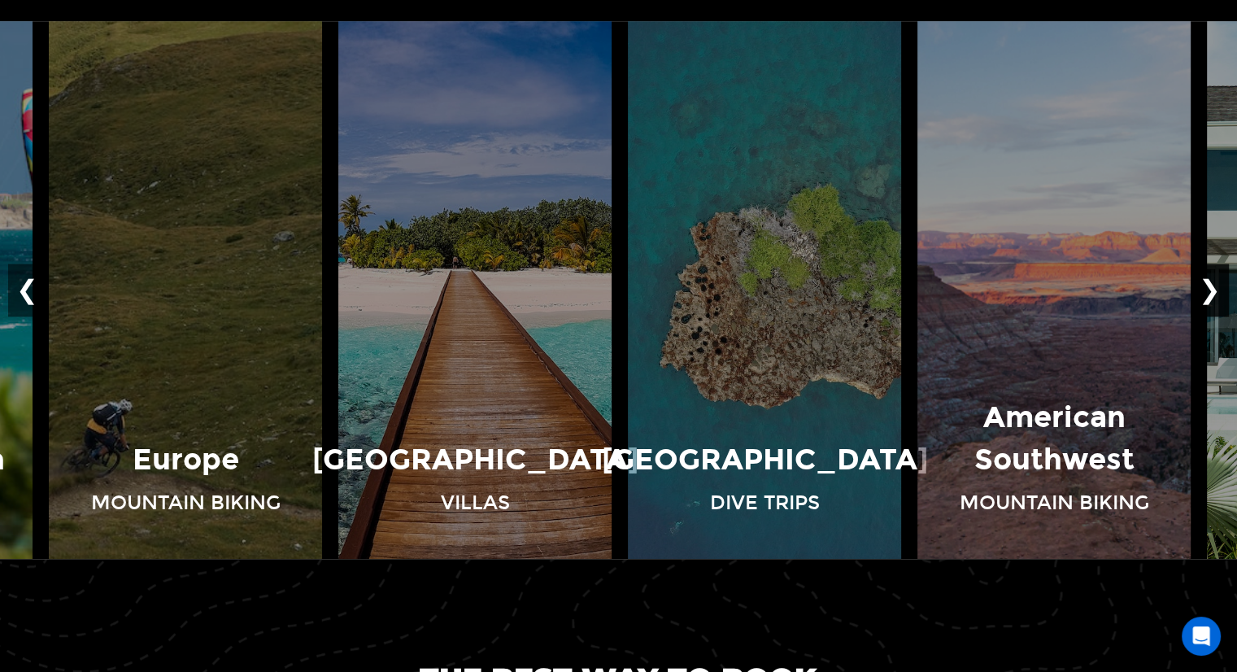
click at [1213, 289] on button "❯" at bounding box center [1209, 290] width 38 height 54
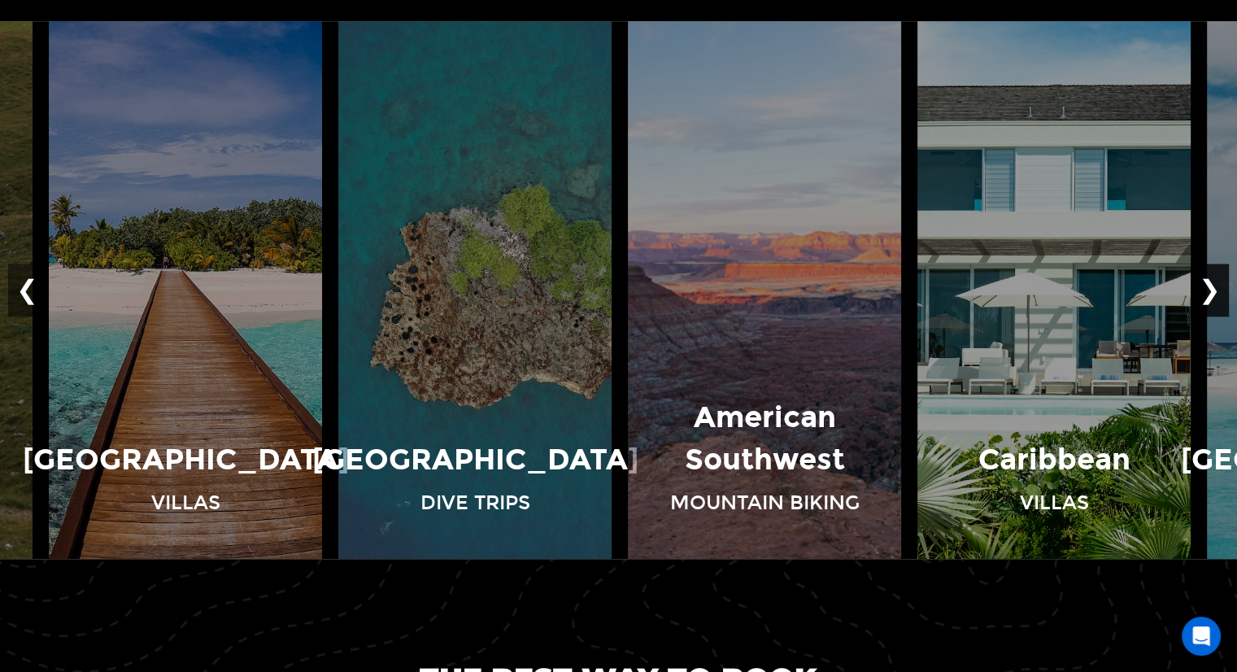
click at [1213, 289] on button "❯" at bounding box center [1209, 290] width 38 height 54
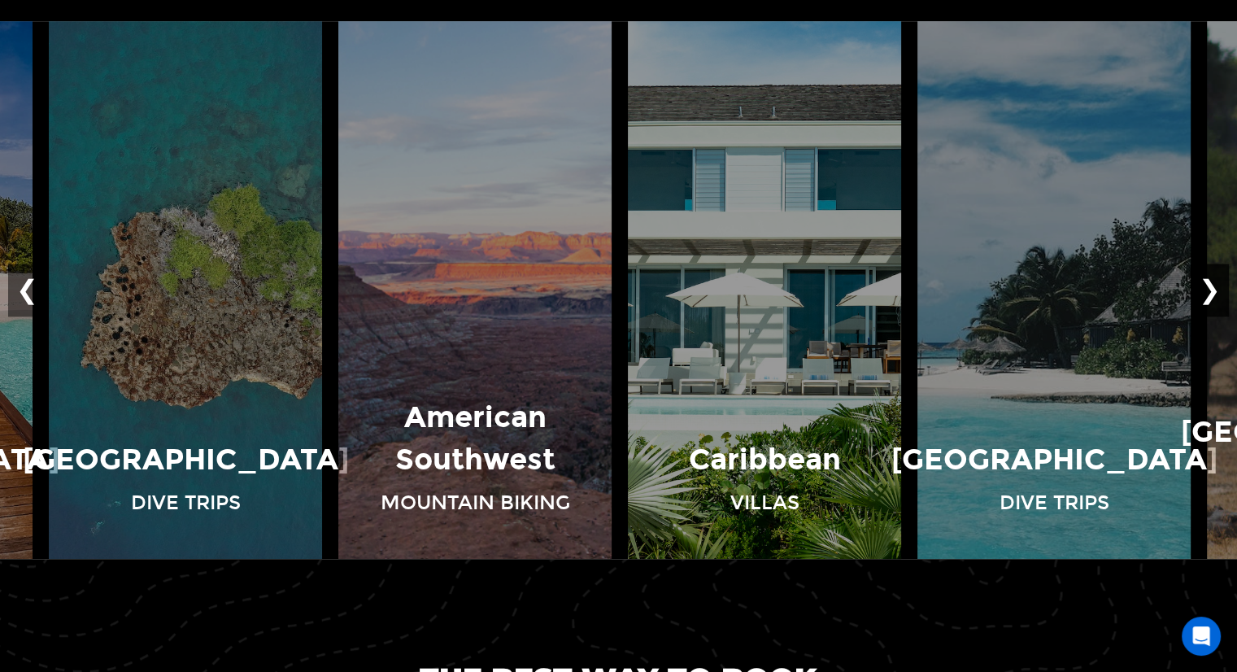
click at [1213, 289] on button "❯" at bounding box center [1209, 290] width 38 height 54
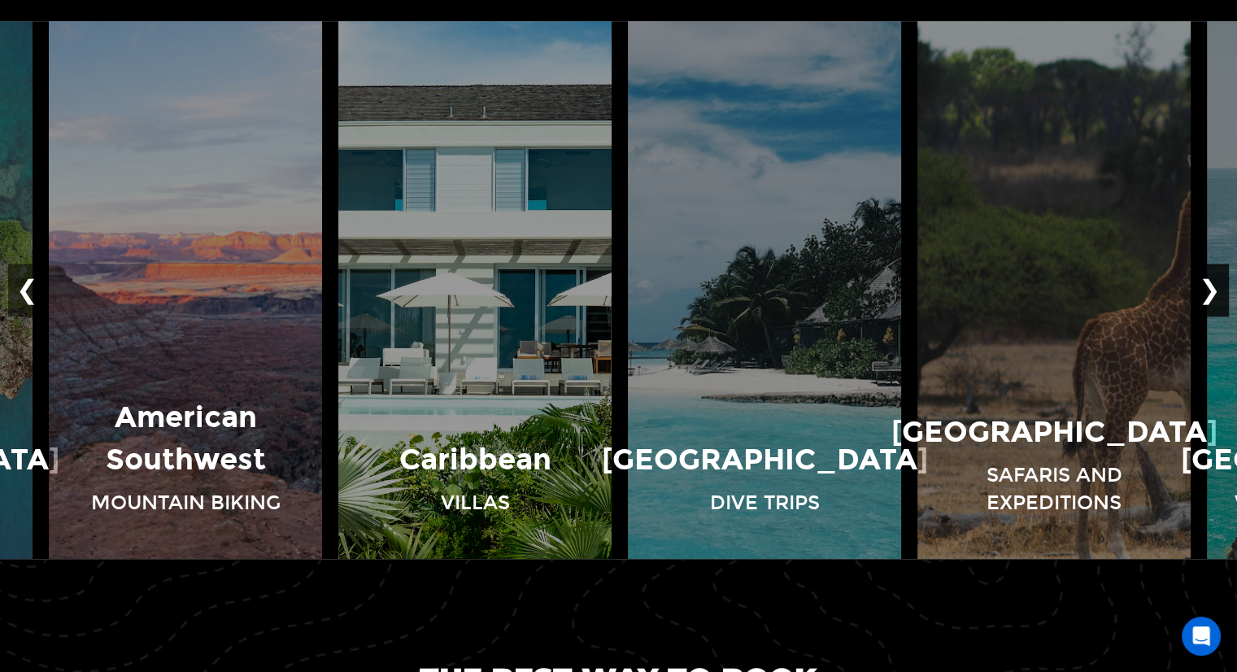
click at [1213, 289] on button "❯" at bounding box center [1209, 290] width 38 height 54
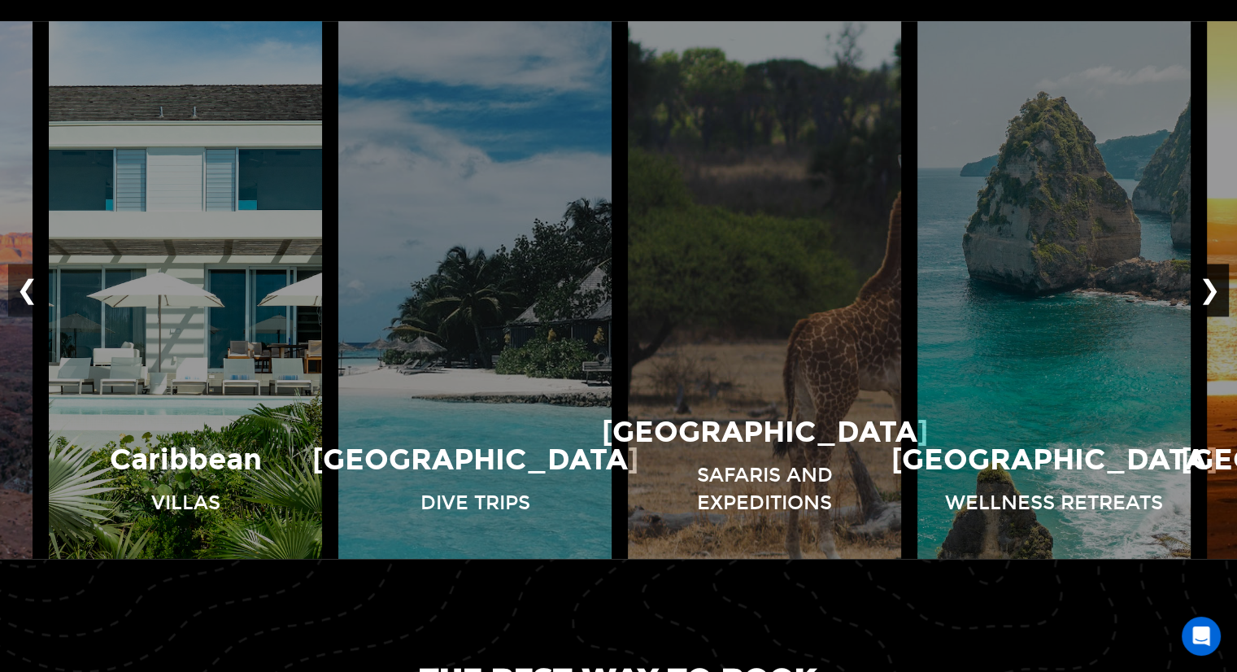
click at [1213, 289] on button "❯" at bounding box center [1209, 290] width 38 height 54
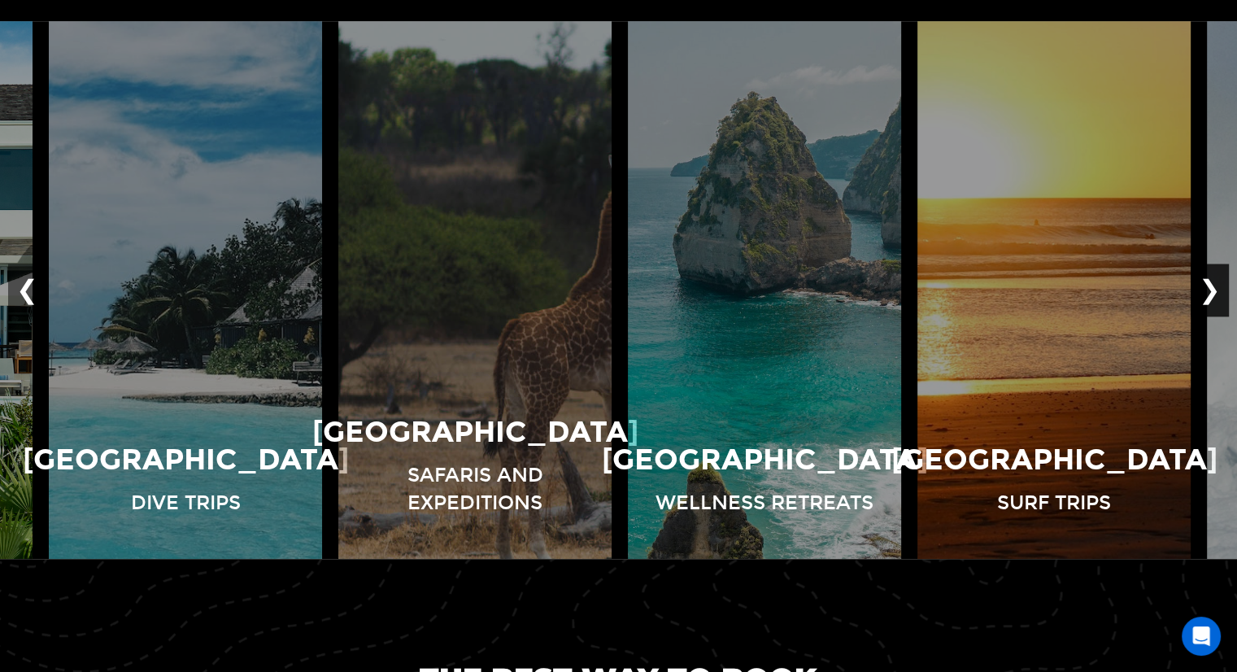
click at [1213, 289] on button "❯" at bounding box center [1209, 290] width 38 height 54
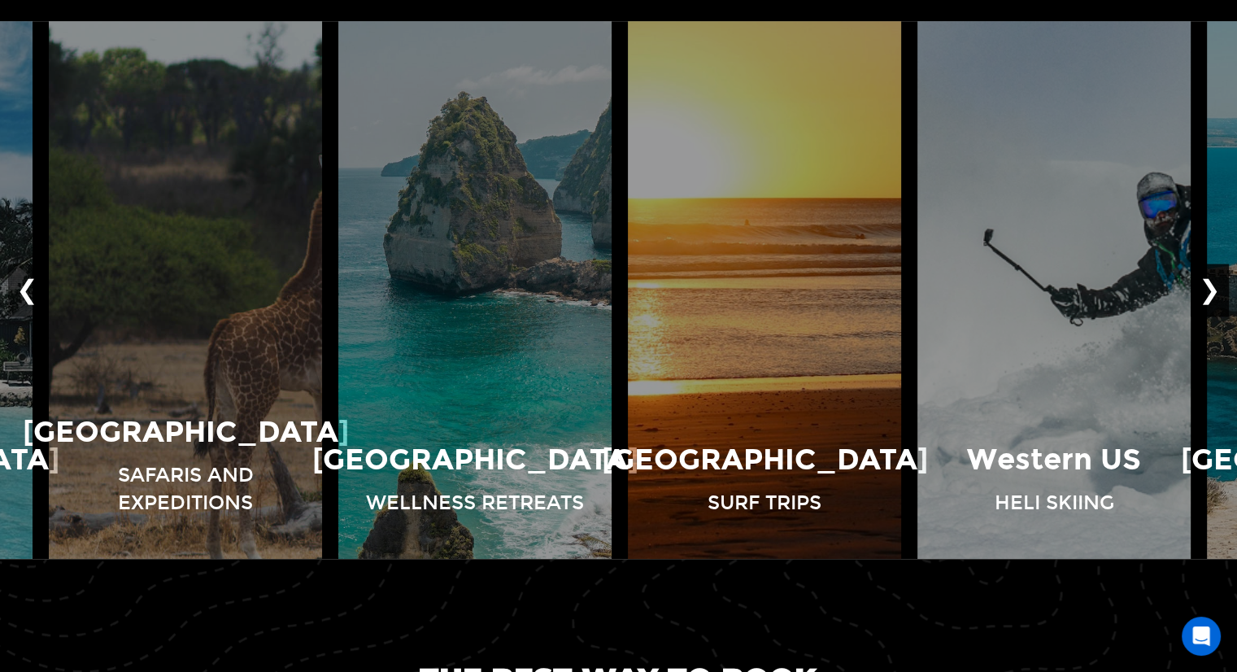
click at [1213, 289] on button "❯" at bounding box center [1209, 290] width 38 height 54
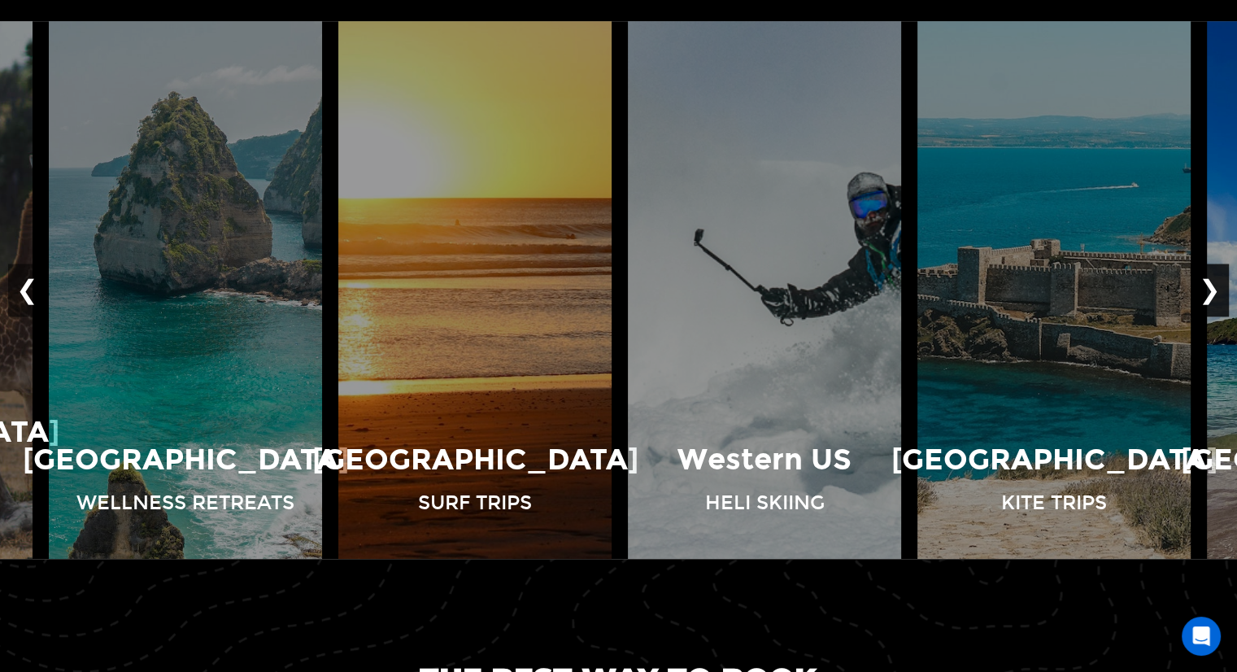
click at [1213, 289] on button "❯" at bounding box center [1209, 290] width 38 height 54
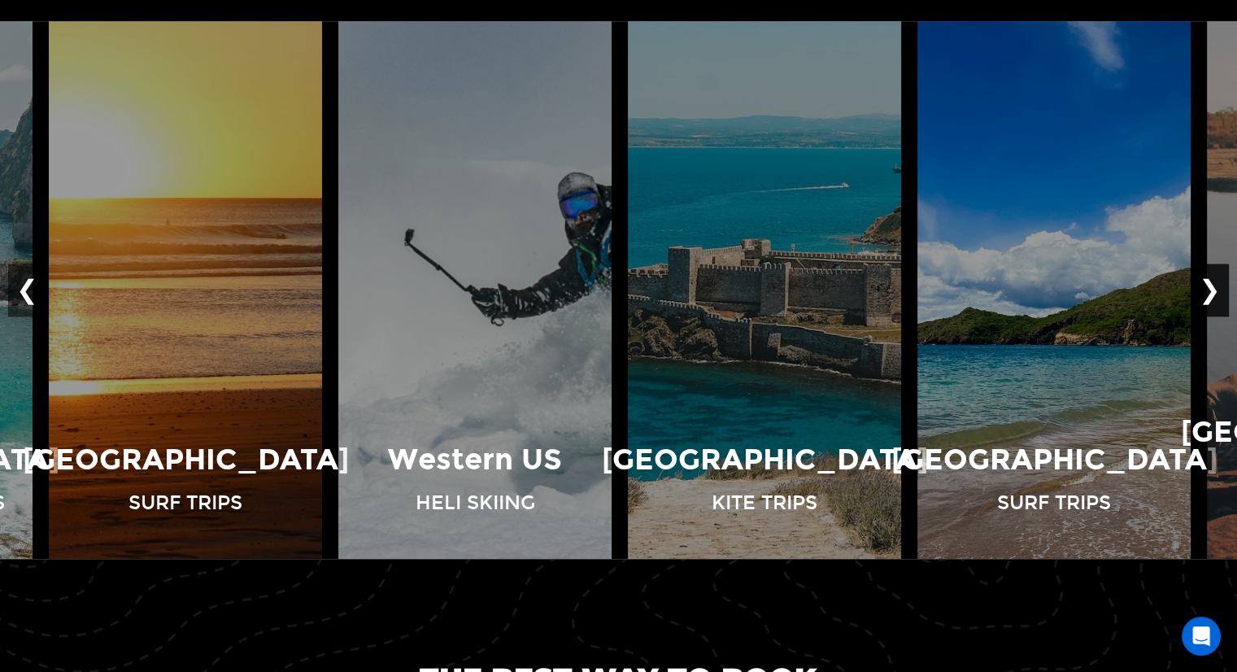
click at [1213, 289] on button "❯" at bounding box center [1209, 290] width 38 height 54
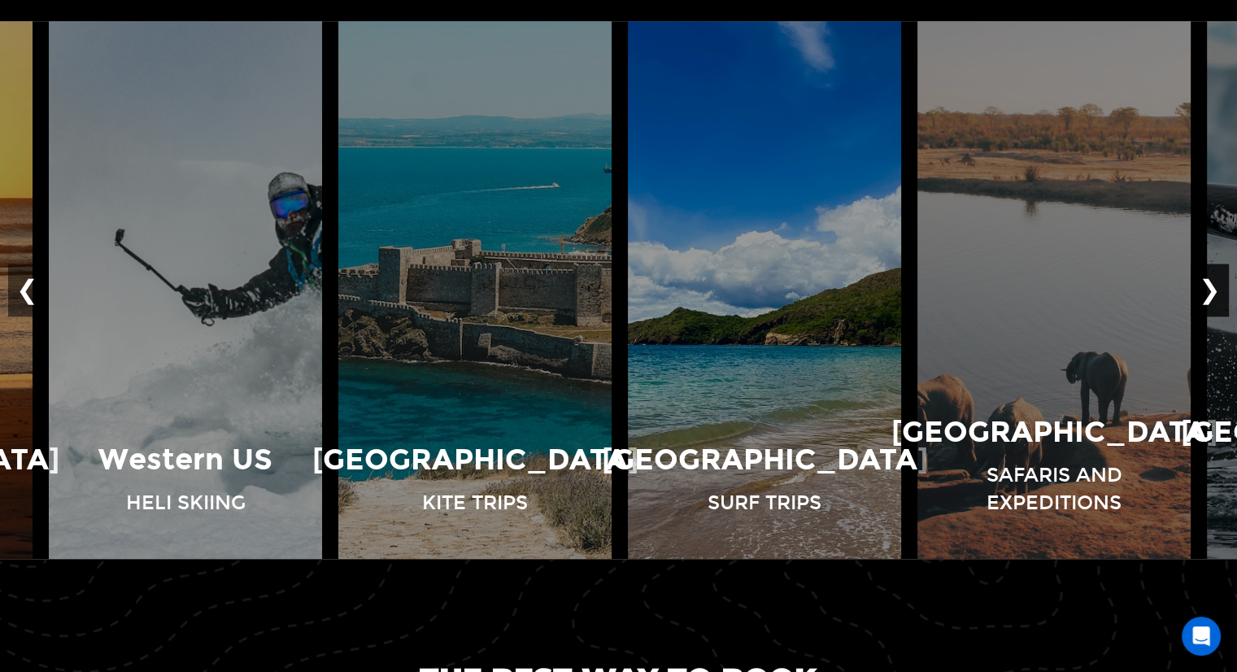
click at [1213, 289] on button "❯" at bounding box center [1209, 290] width 38 height 54
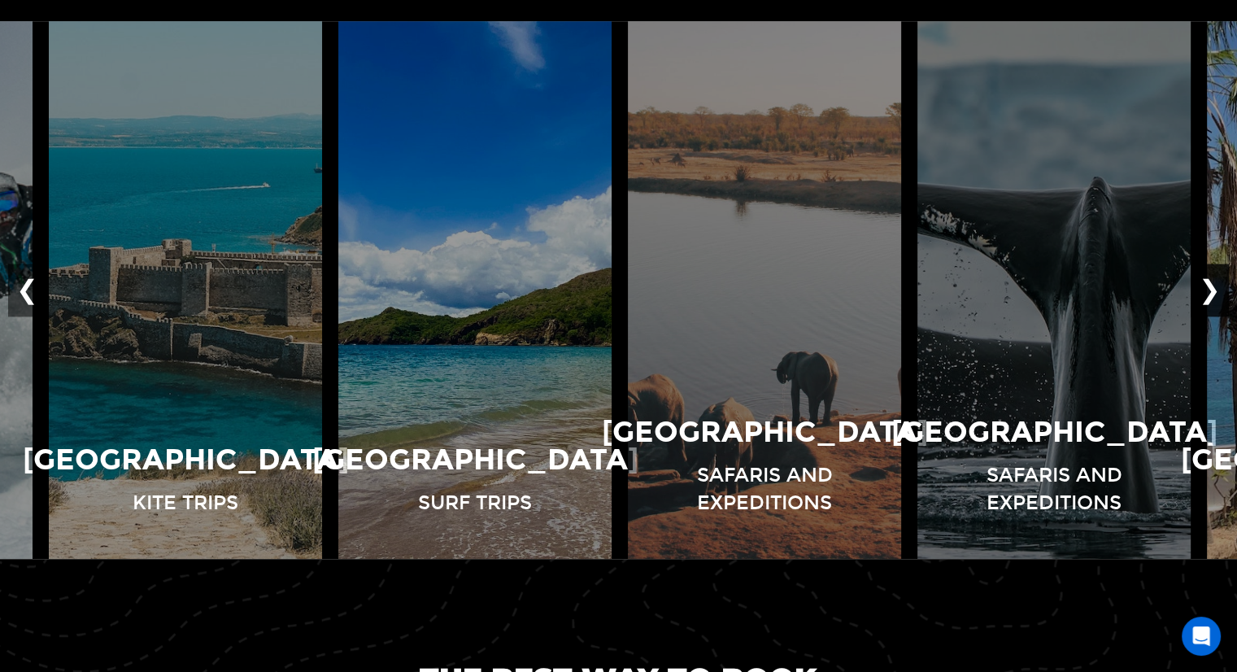
click at [1213, 289] on button "❯" at bounding box center [1209, 290] width 38 height 54
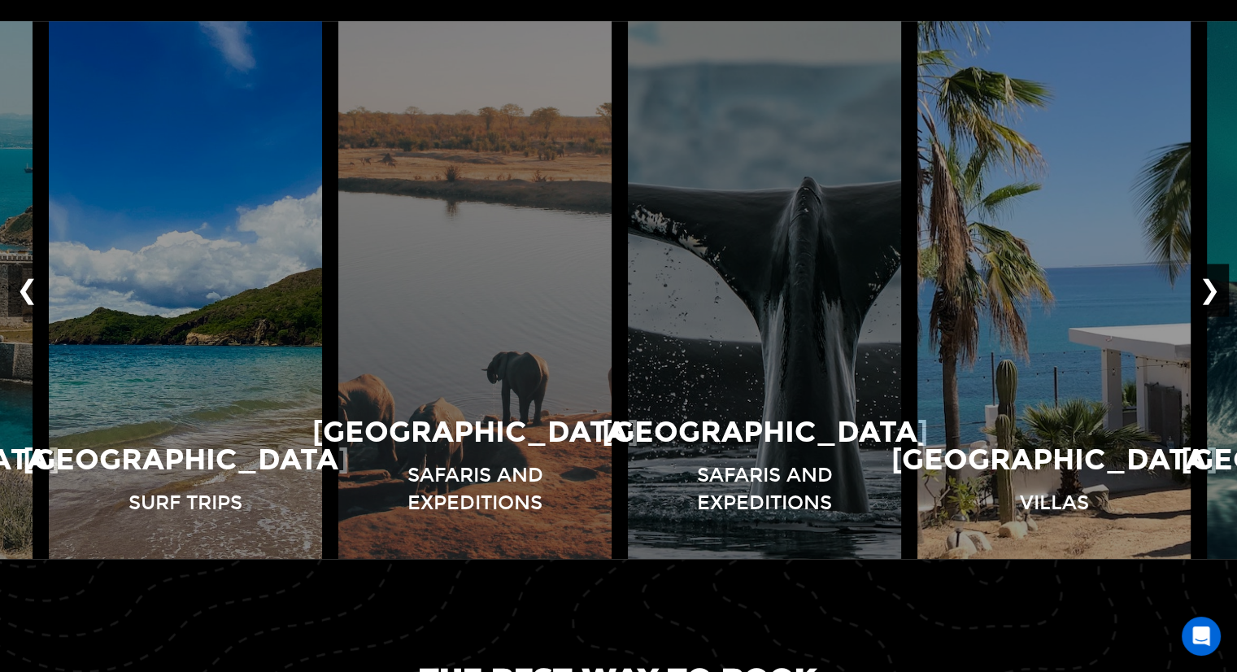
click at [1213, 289] on button "❯" at bounding box center [1209, 290] width 38 height 54
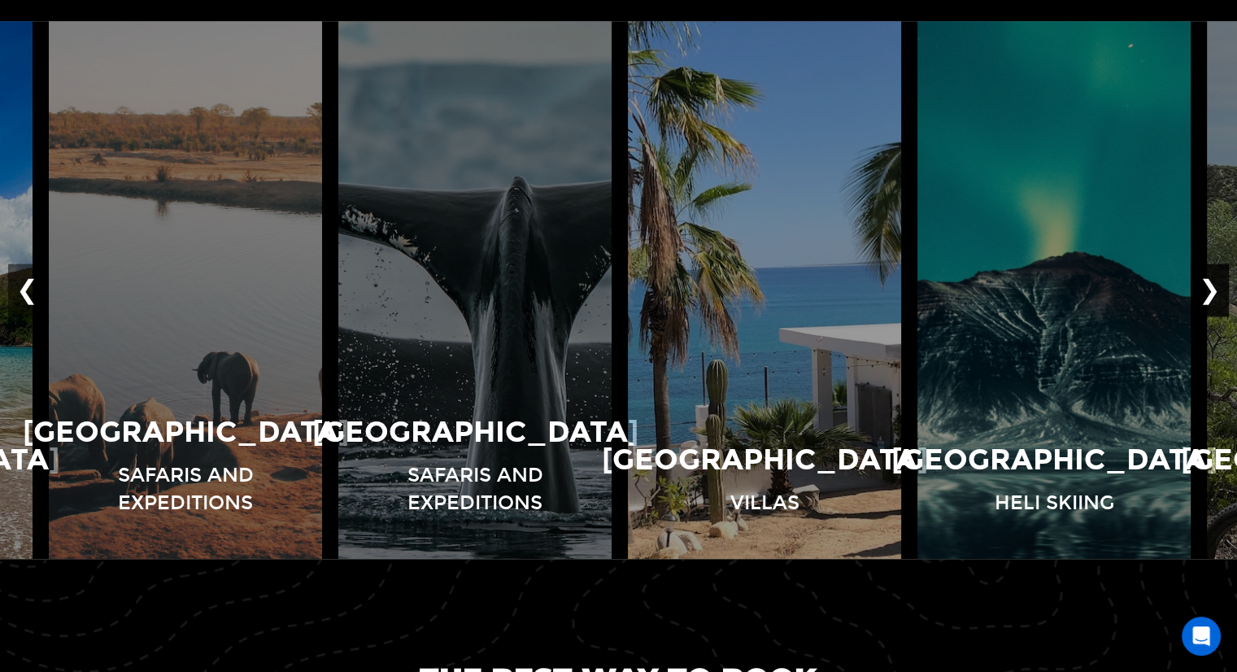
click at [1213, 289] on button "❯" at bounding box center [1209, 290] width 38 height 54
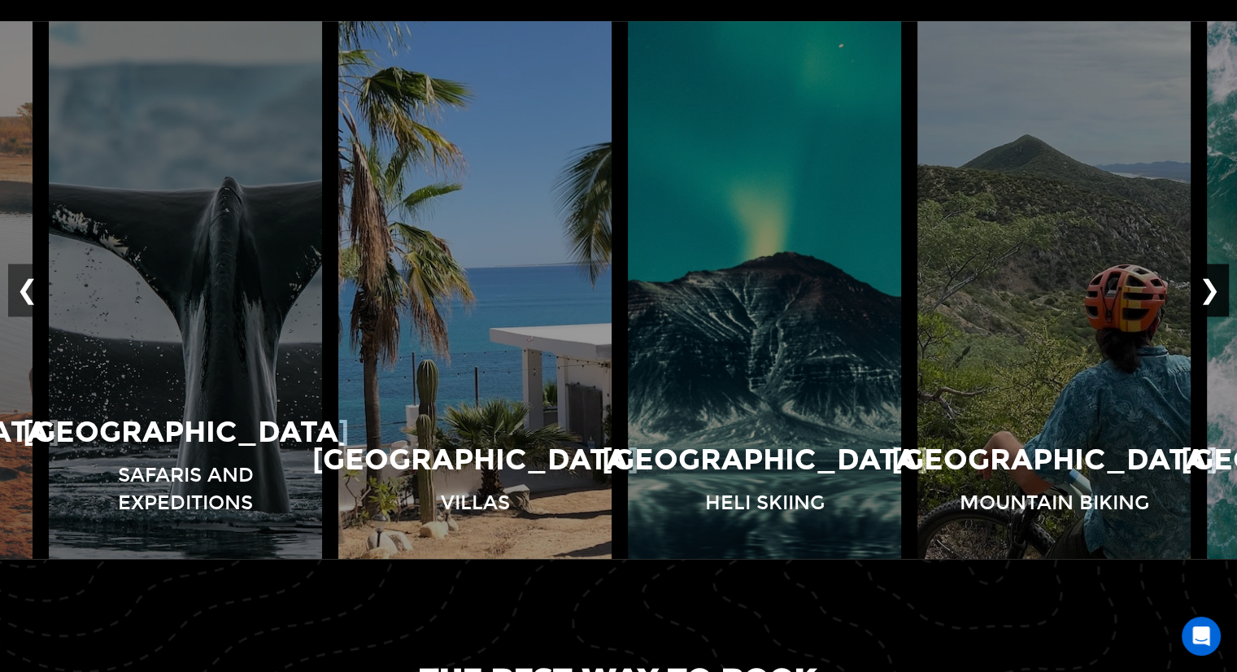
click at [1213, 289] on button "❯" at bounding box center [1209, 290] width 38 height 54
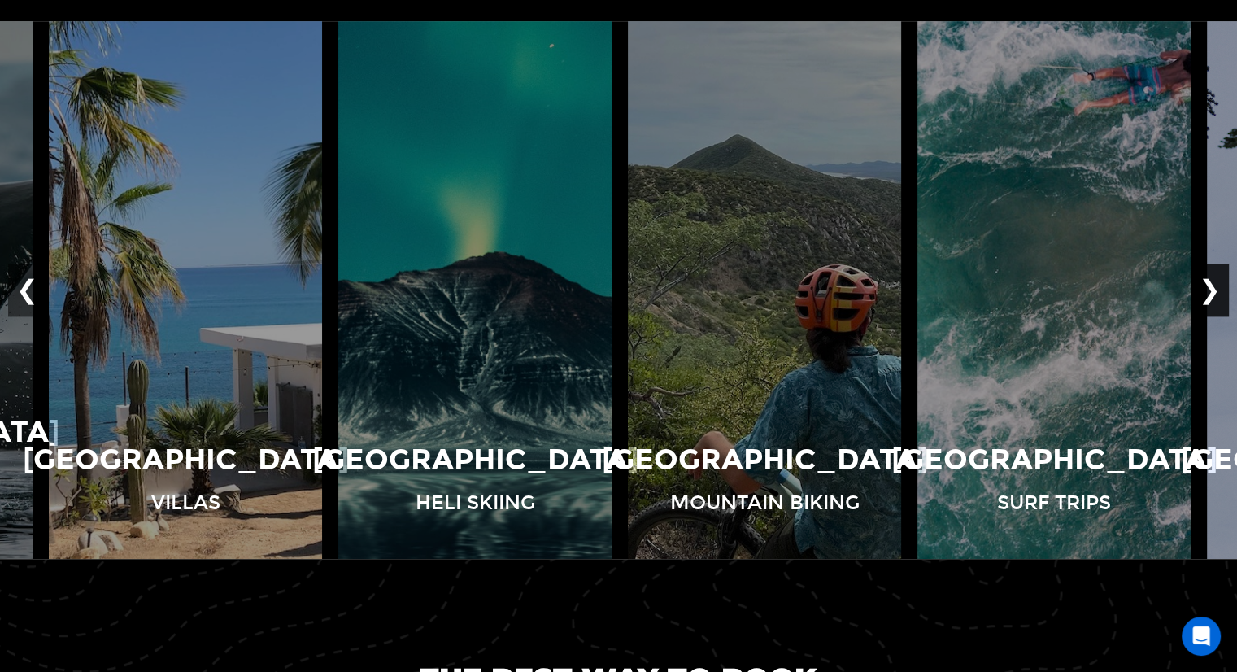
click at [1213, 289] on button "❯" at bounding box center [1209, 290] width 38 height 54
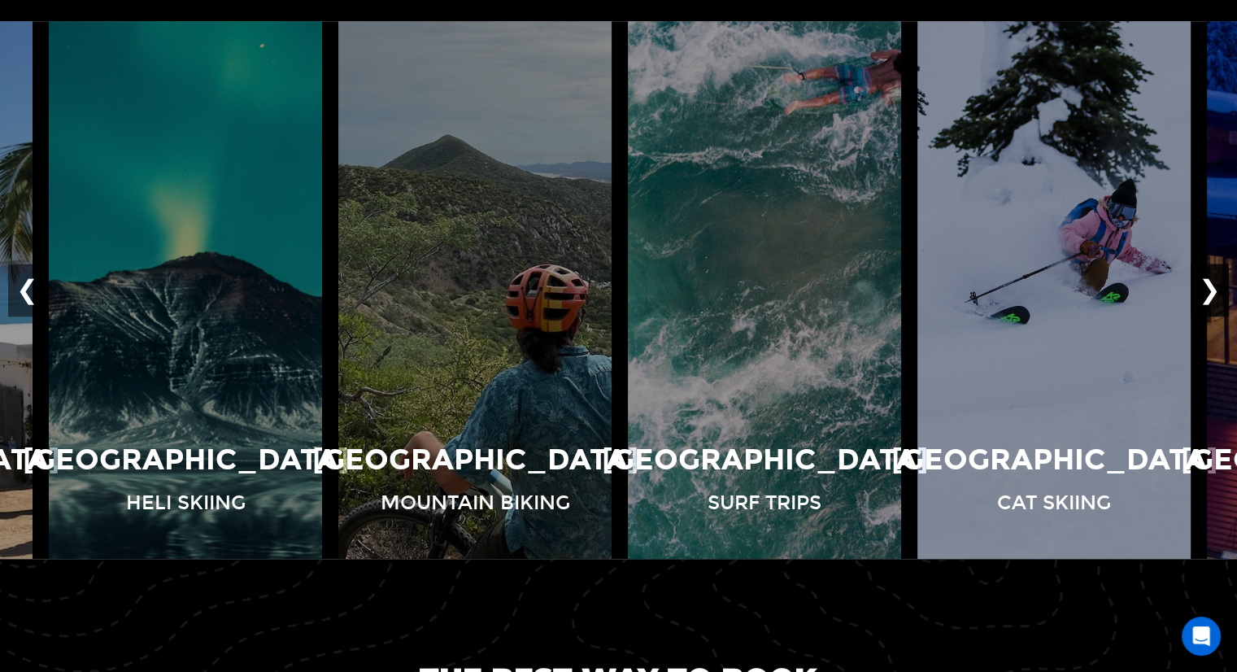
click at [1213, 289] on button "❯" at bounding box center [1209, 290] width 38 height 54
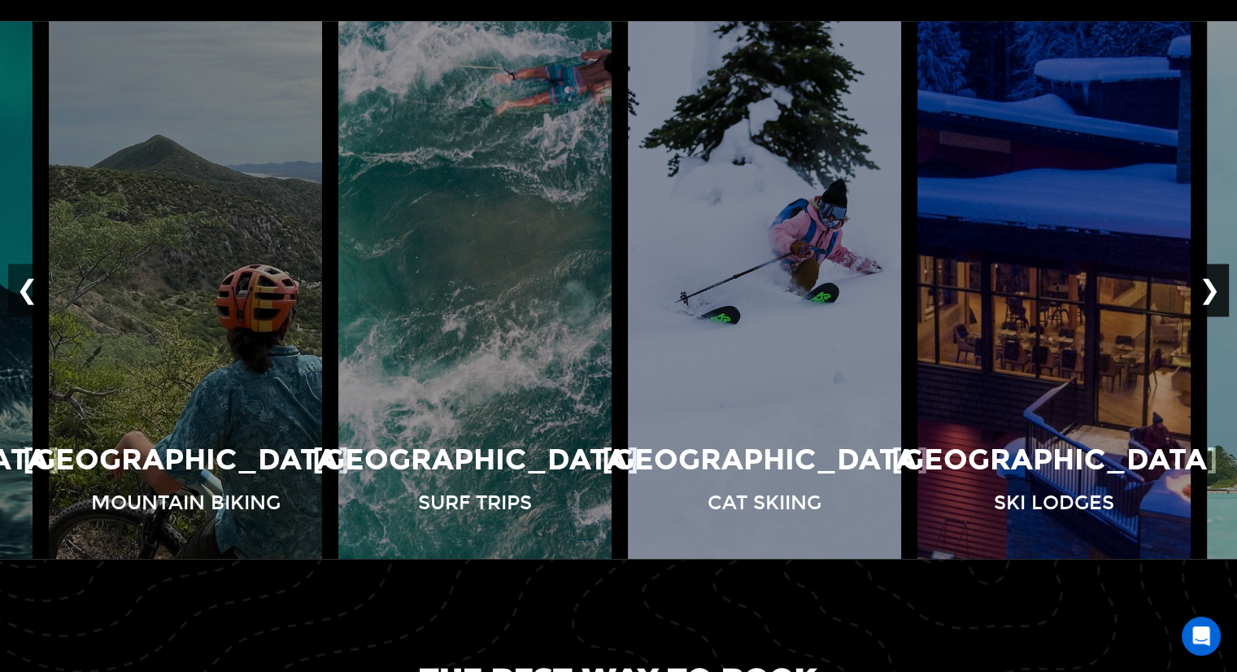
click at [1213, 289] on button "❯" at bounding box center [1209, 290] width 38 height 54
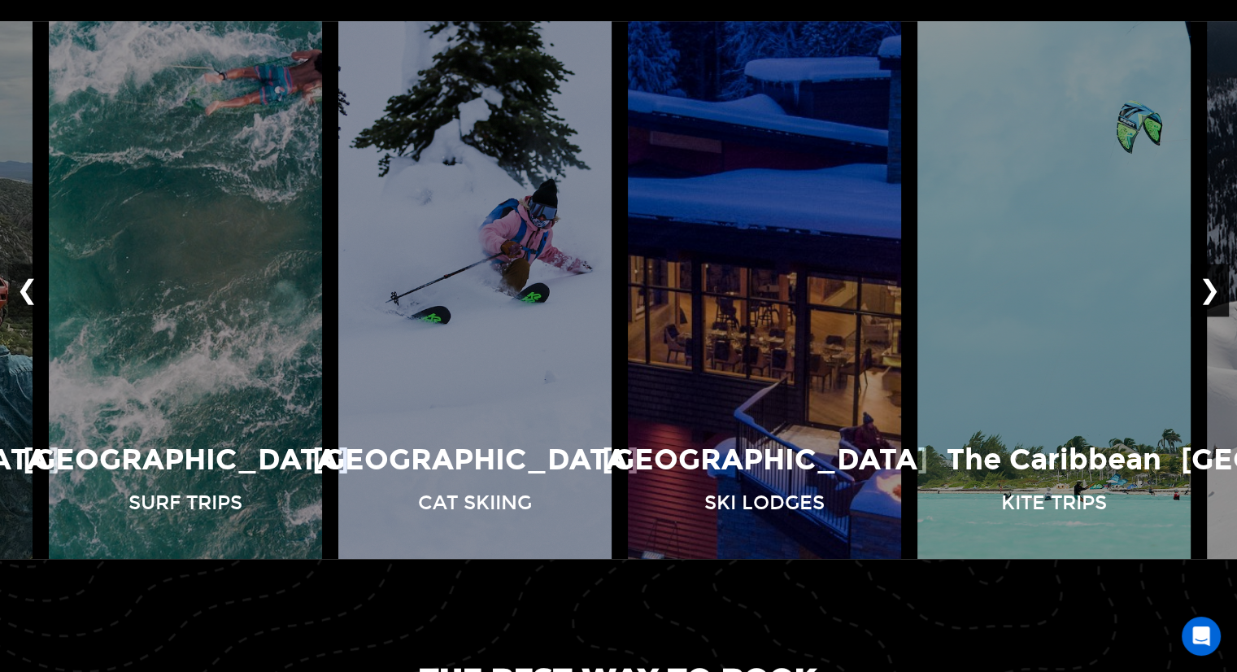
click at [1213, 289] on button "❯" at bounding box center [1209, 290] width 38 height 54
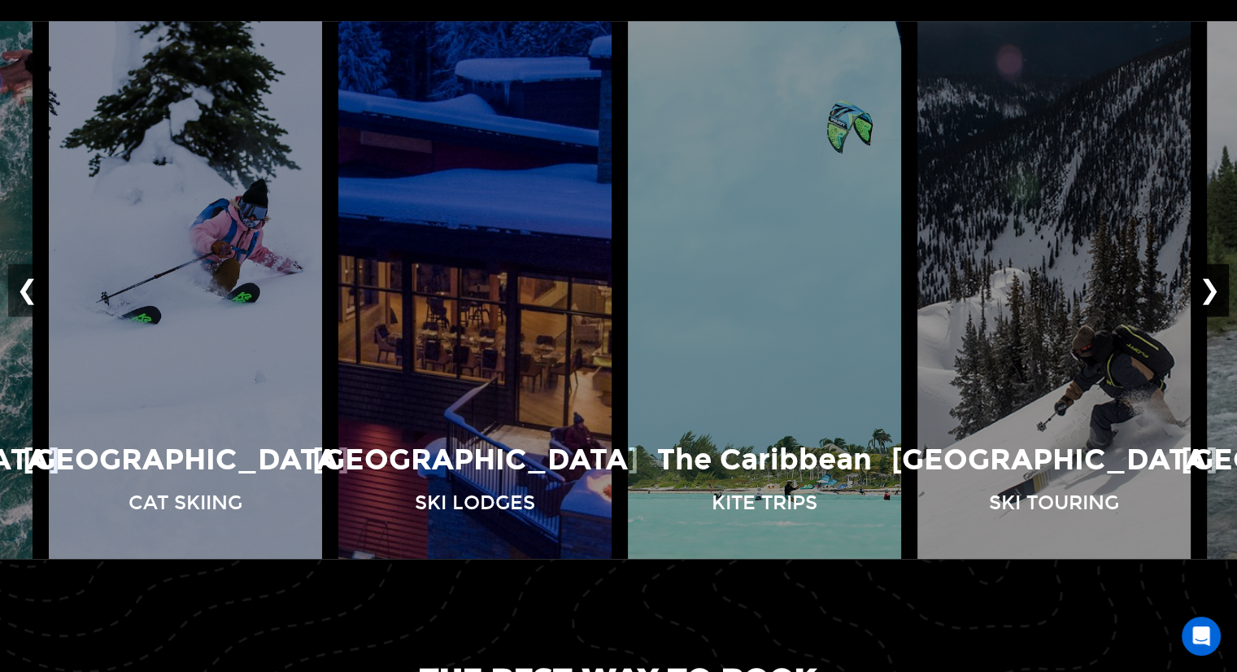
click at [1213, 289] on button "❯" at bounding box center [1209, 290] width 38 height 54
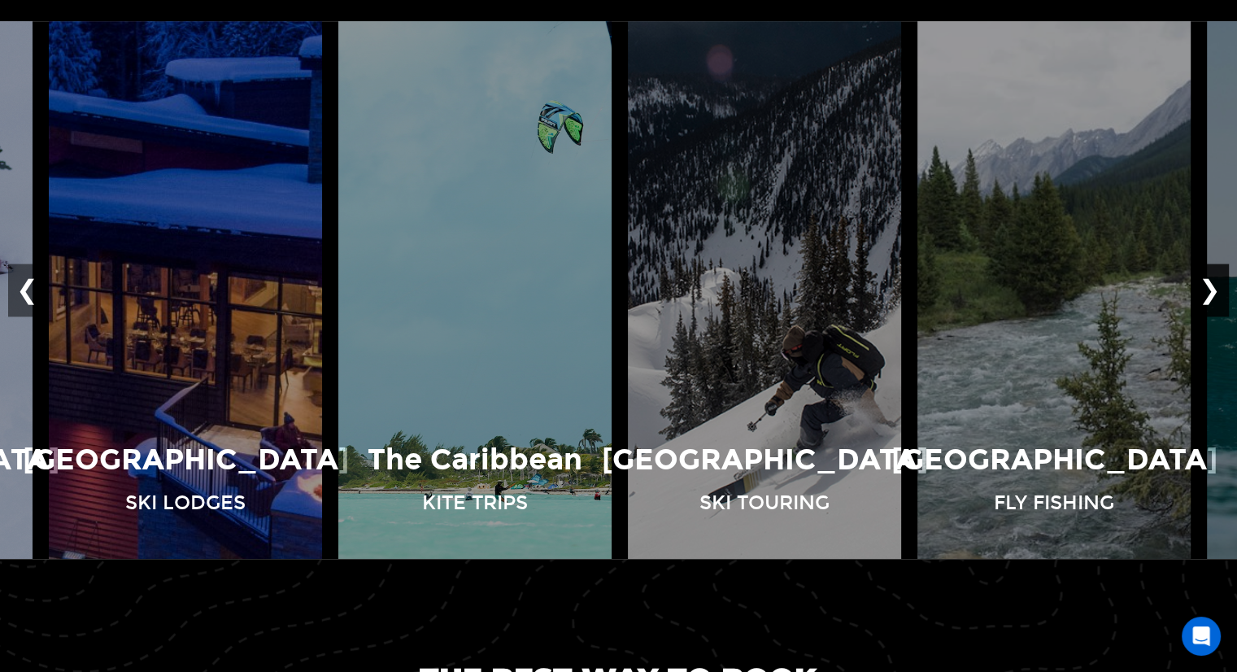
click at [1213, 289] on button "❯" at bounding box center [1209, 290] width 38 height 54
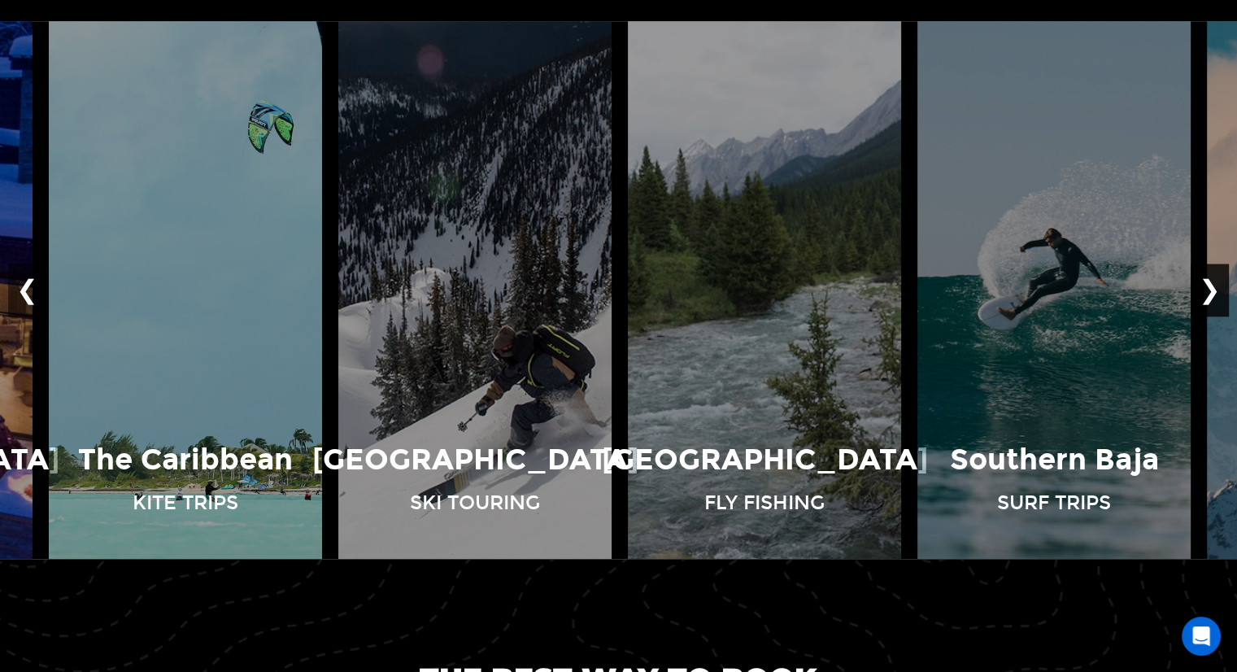
click at [1219, 294] on button "❯" at bounding box center [1209, 290] width 38 height 54
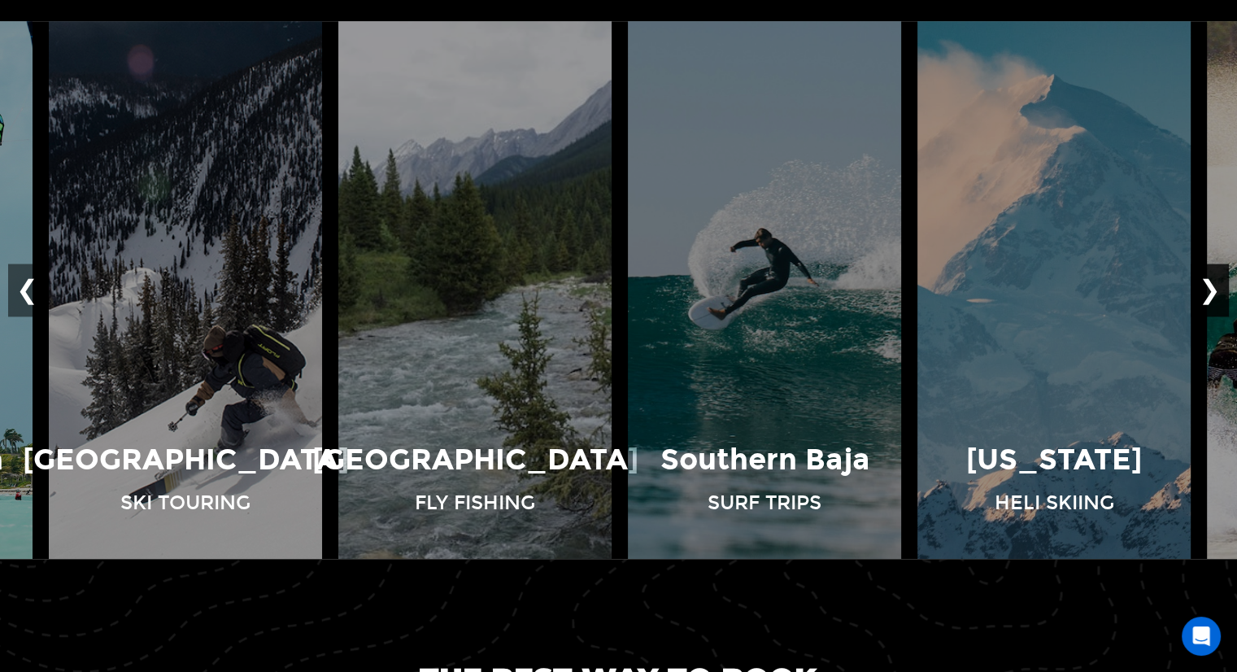
click at [1219, 294] on button "❯" at bounding box center [1209, 290] width 38 height 54
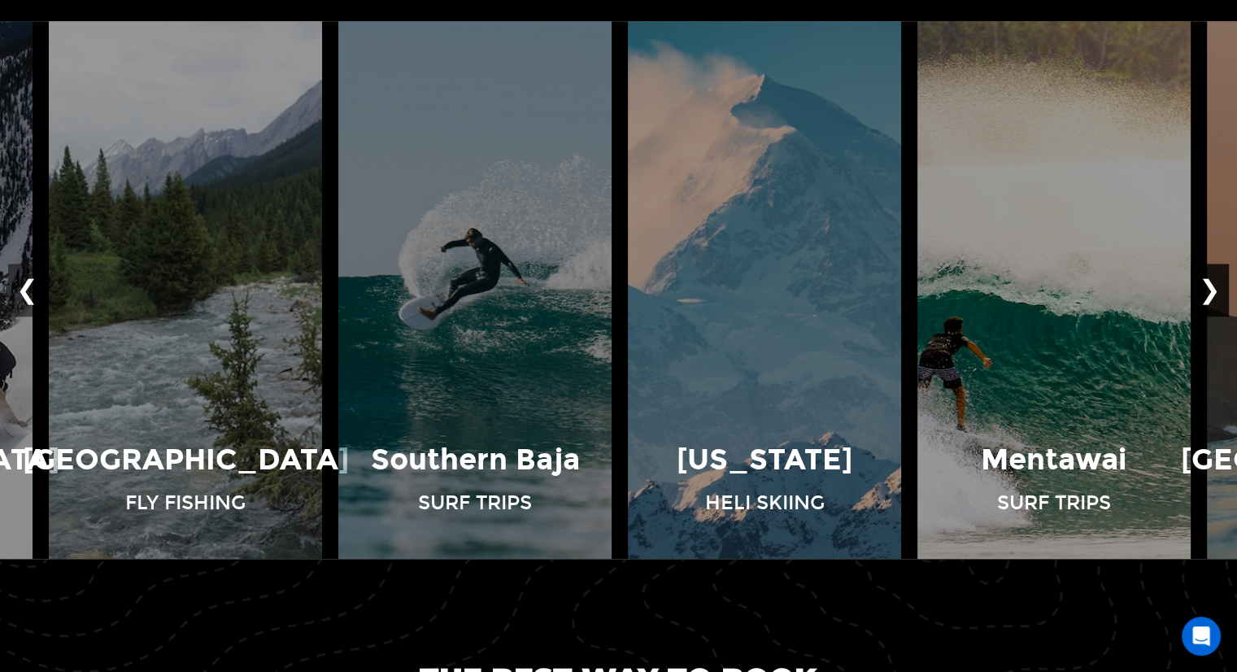
click at [1219, 294] on button "❯" at bounding box center [1209, 290] width 38 height 54
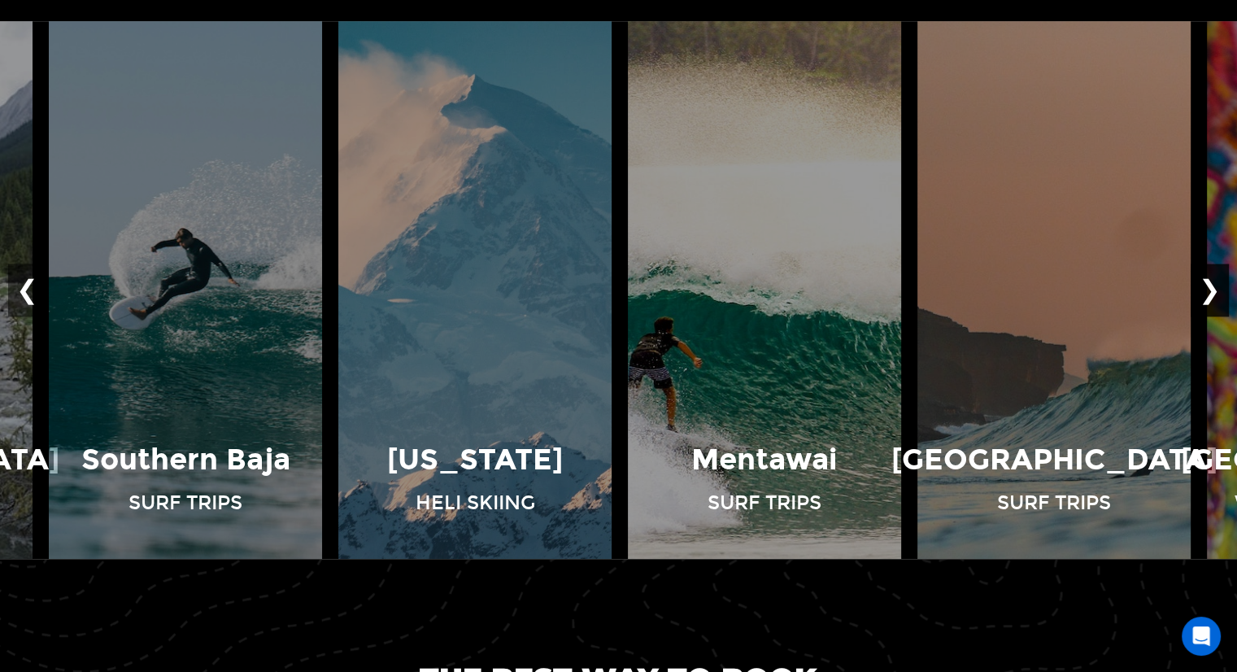
click at [1219, 294] on button "❯" at bounding box center [1209, 290] width 38 height 54
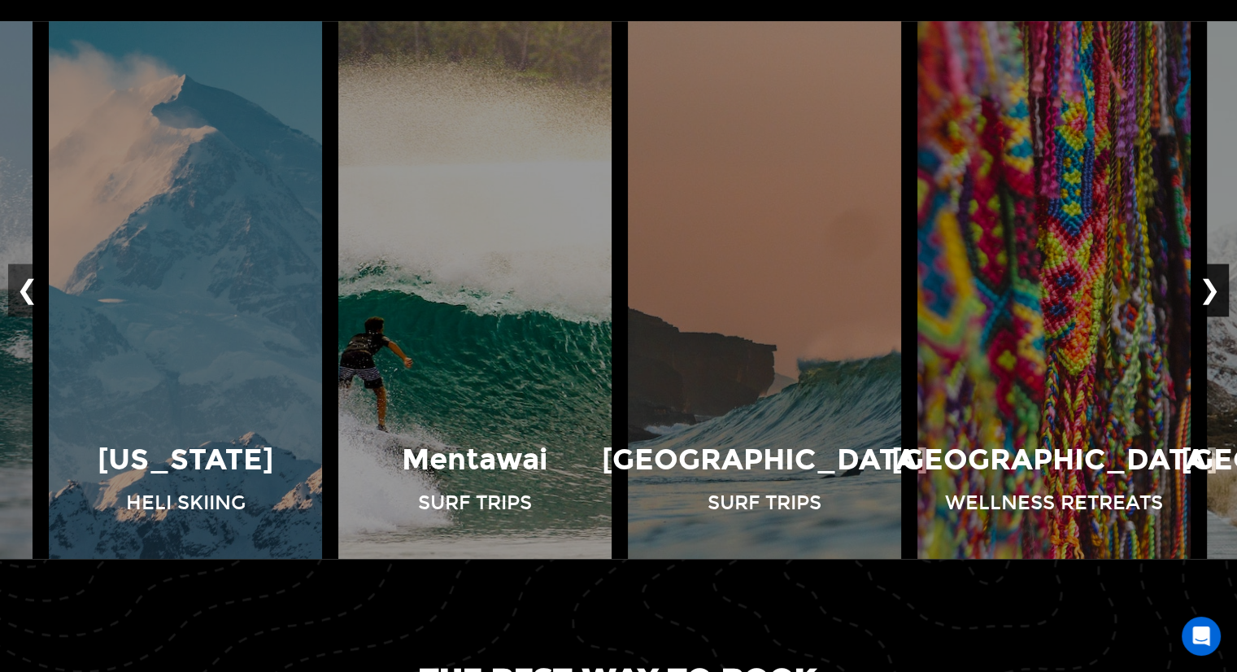
click at [1219, 294] on button "❯" at bounding box center [1209, 290] width 38 height 54
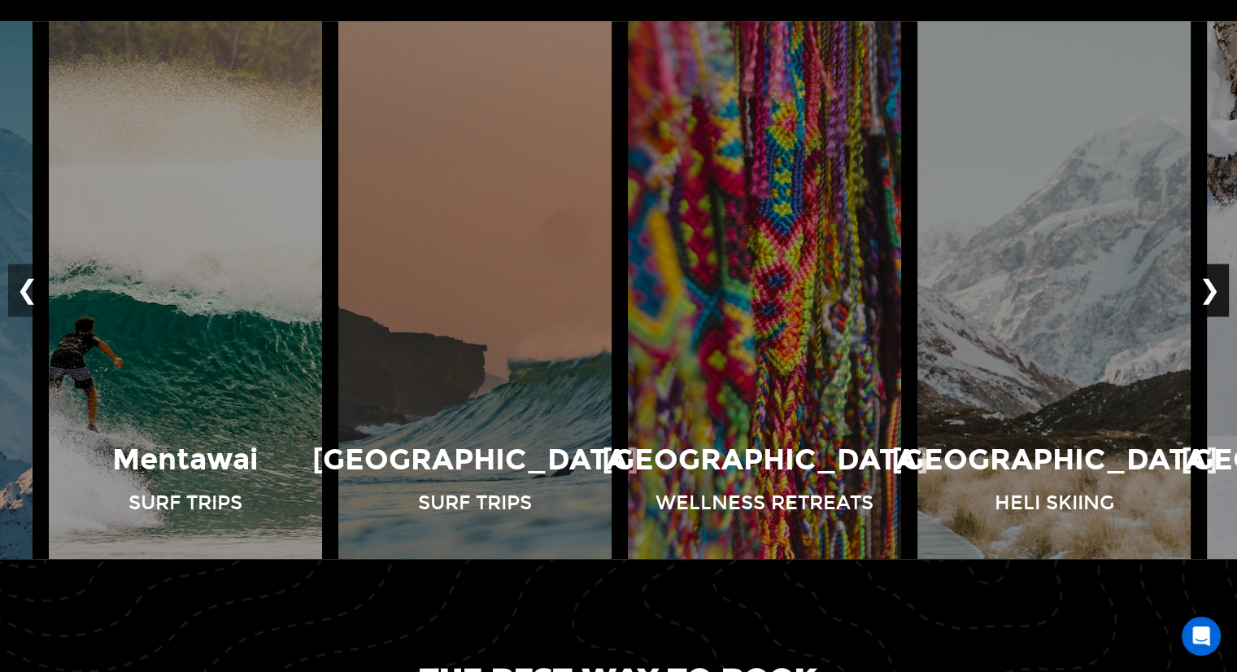
click at [1219, 294] on button "❯" at bounding box center [1209, 290] width 38 height 54
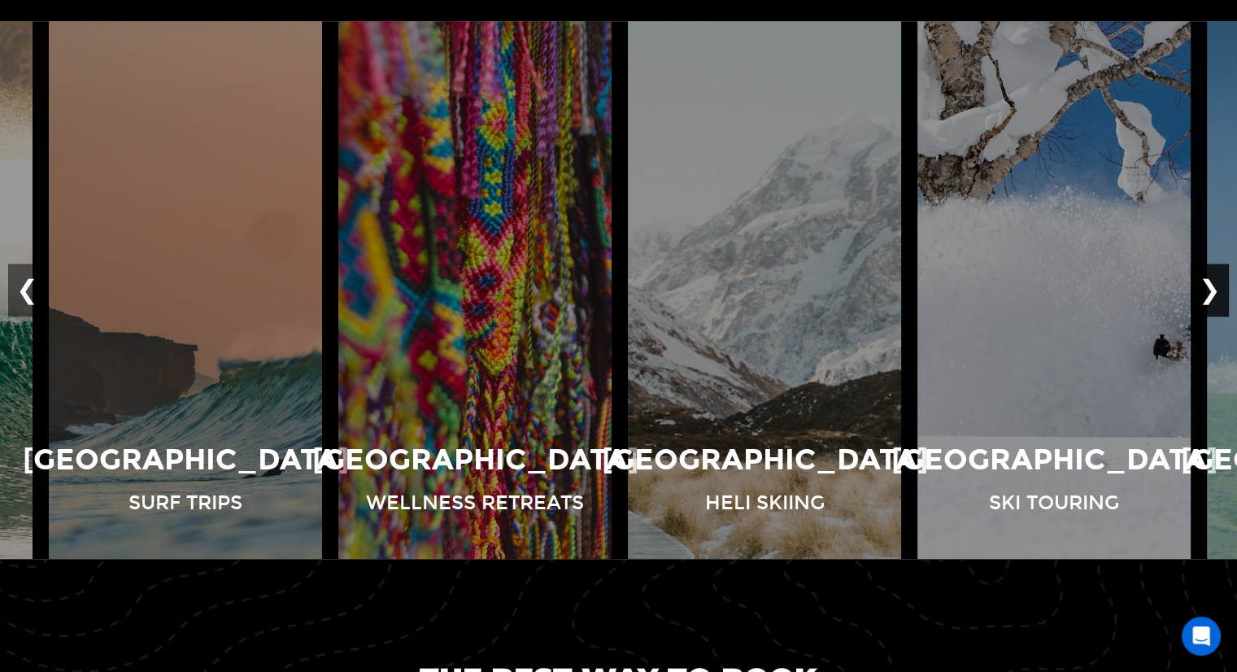
click at [1219, 294] on button "❯" at bounding box center [1209, 290] width 38 height 54
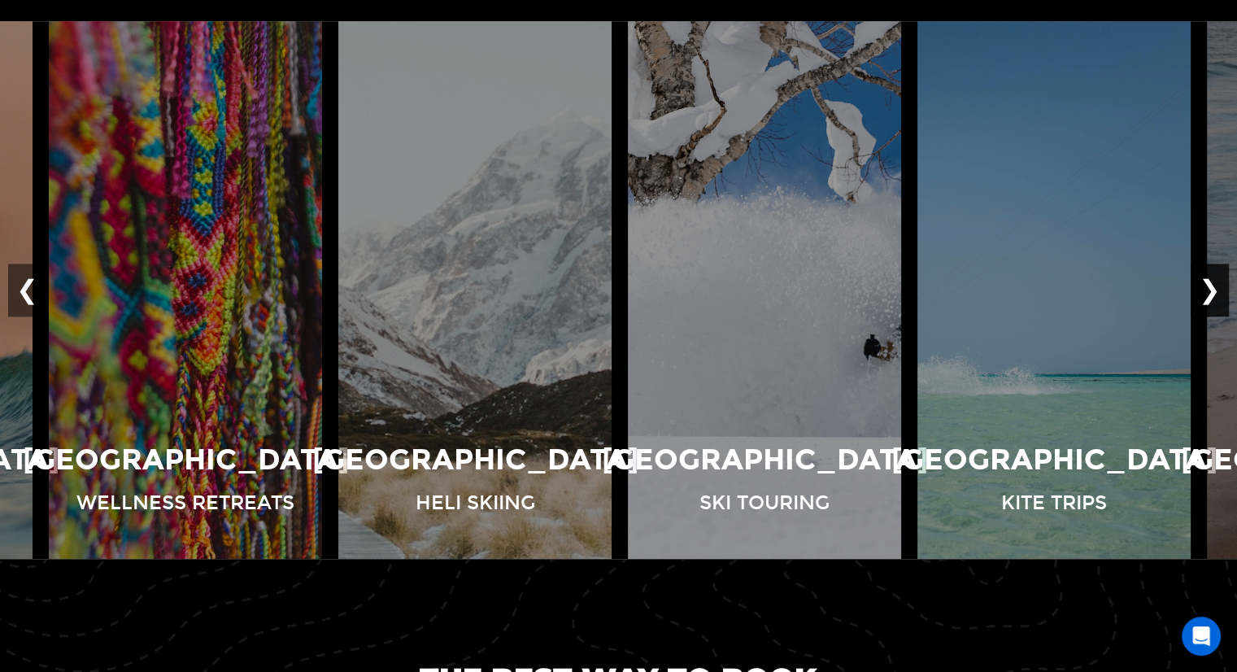
click at [1219, 294] on button "❯" at bounding box center [1209, 290] width 38 height 54
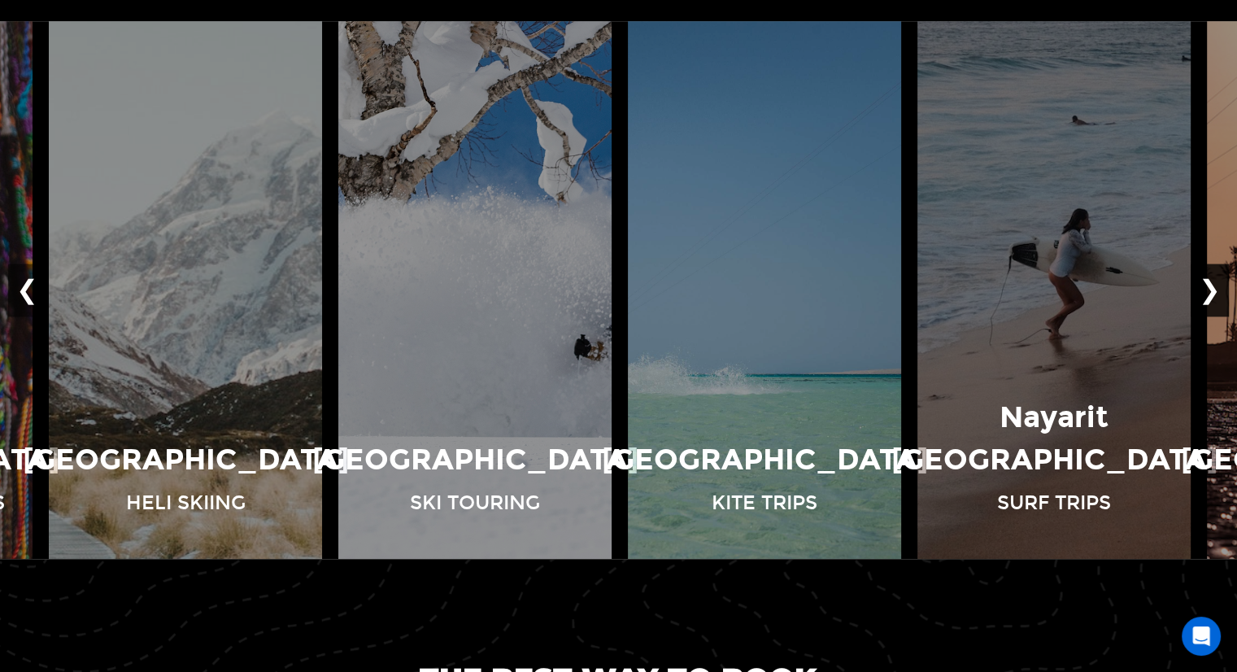
click at [1219, 294] on button "❯" at bounding box center [1209, 290] width 38 height 54
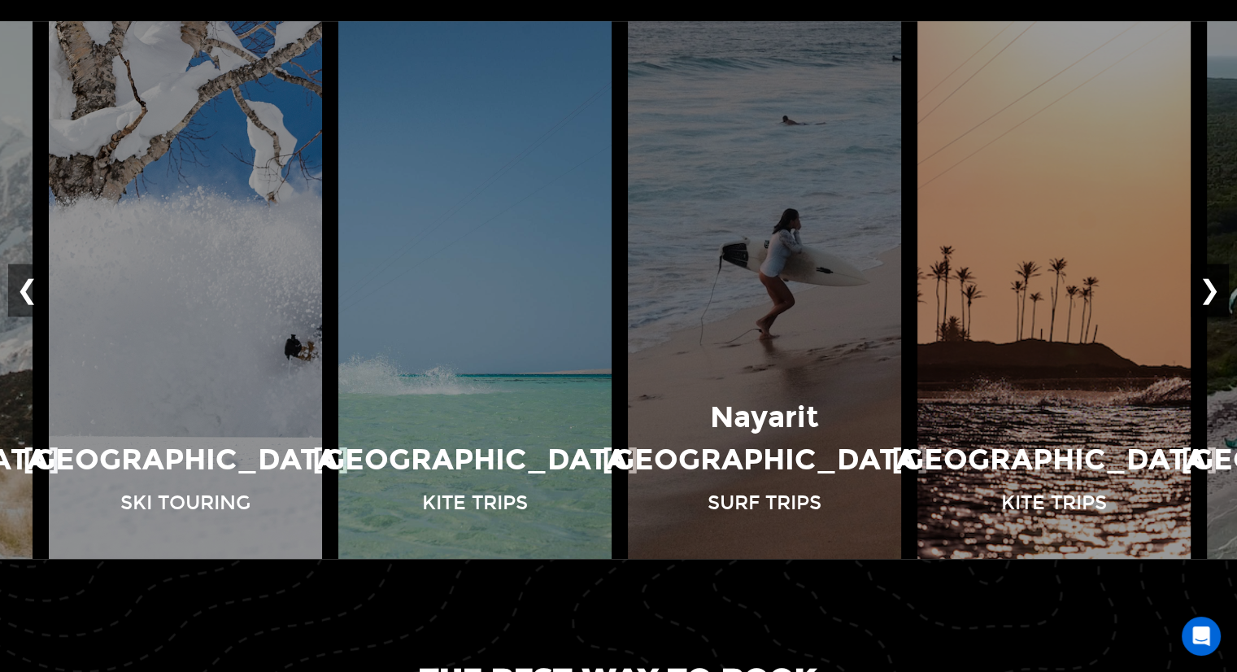
click at [1219, 294] on button "❯" at bounding box center [1209, 290] width 38 height 54
